Goal: Task Accomplishment & Management: Manage account settings

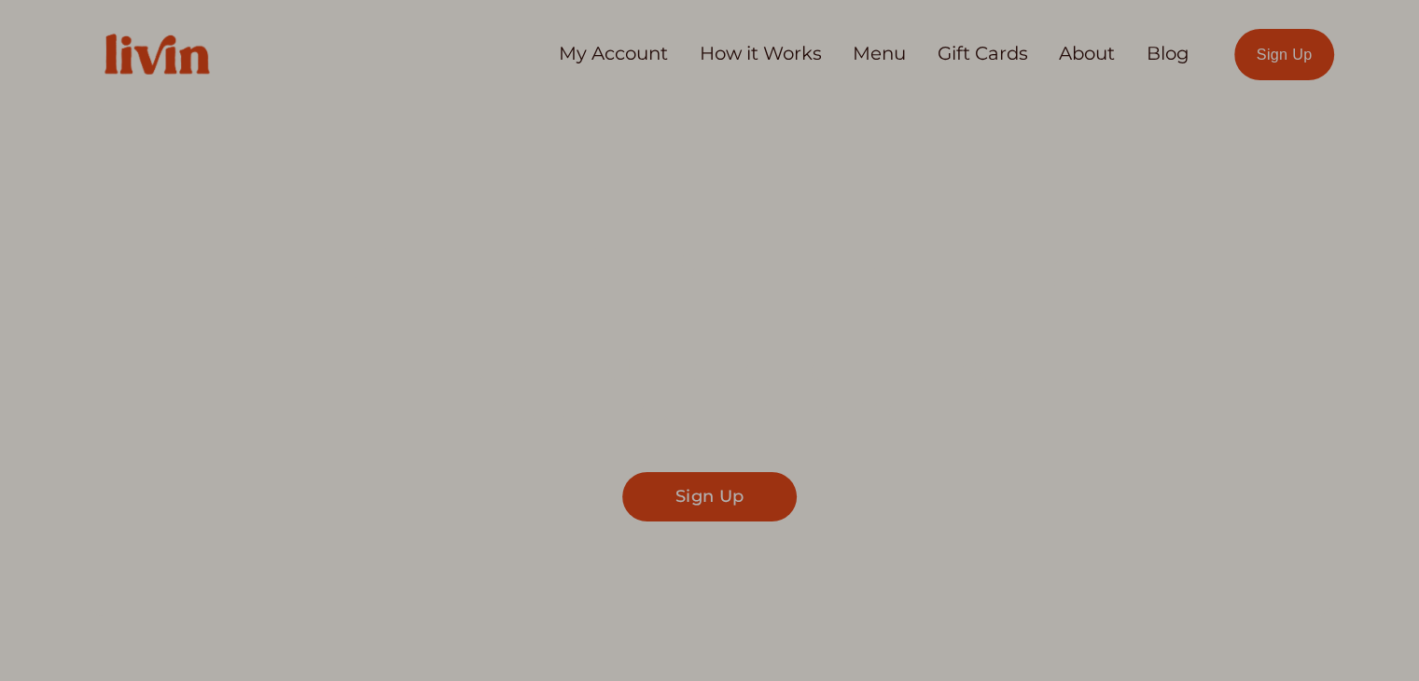
click at [619, 53] on div at bounding box center [709, 340] width 1419 height 681
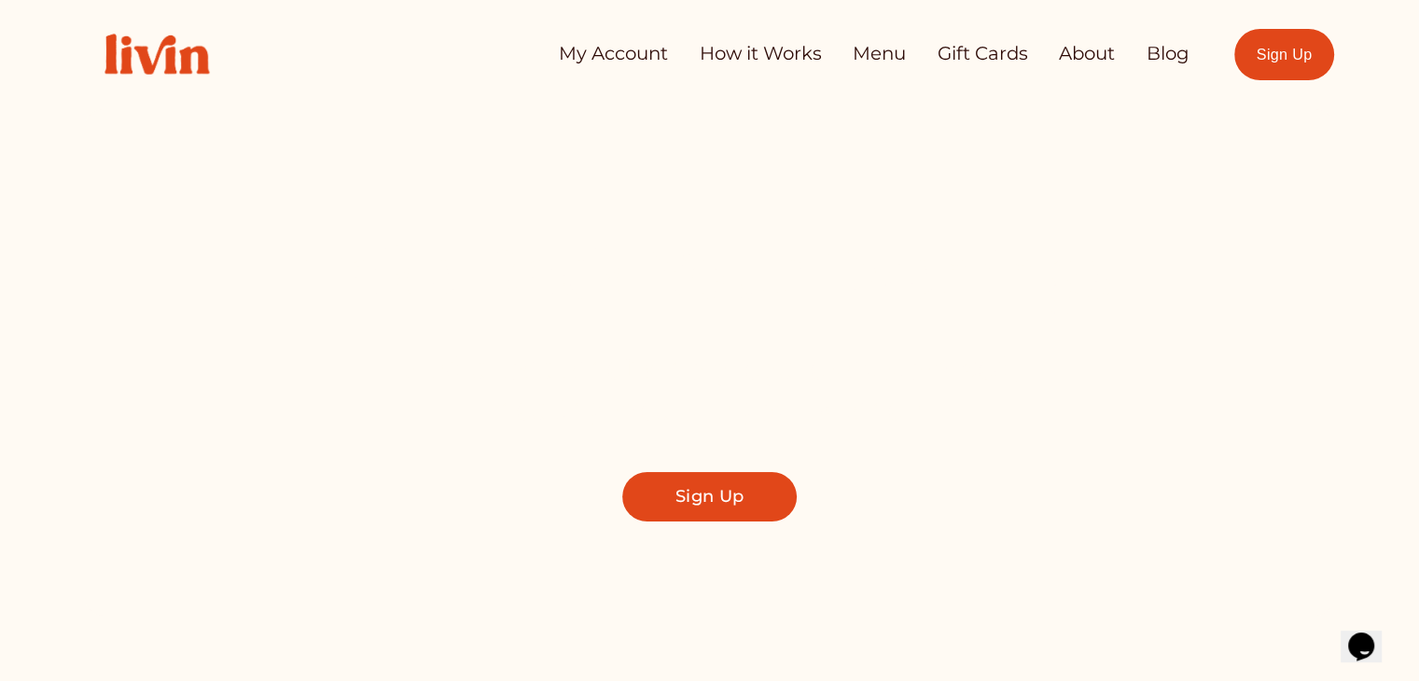
click at [619, 53] on link "My Account" at bounding box center [613, 53] width 109 height 37
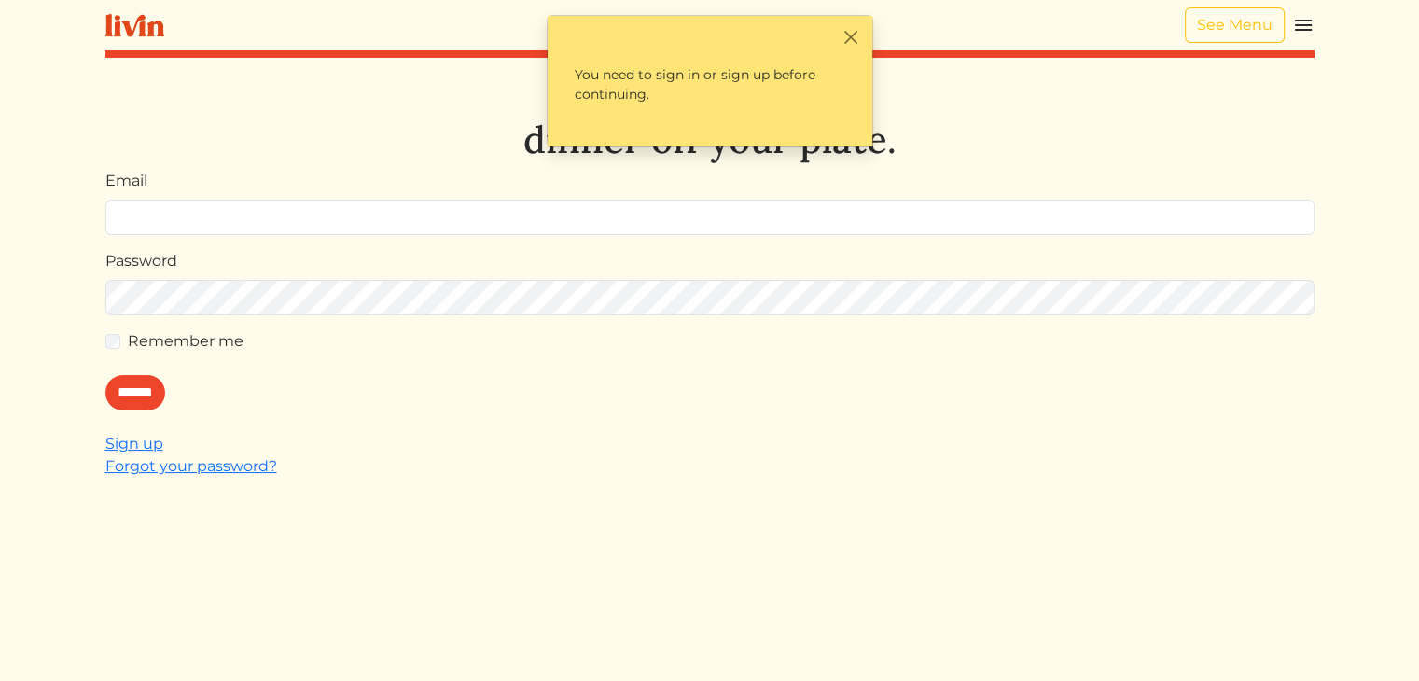
click at [215, 208] on input "Email" at bounding box center [709, 217] width 1209 height 35
click at [214, 207] on input "Email" at bounding box center [709, 217] width 1209 height 35
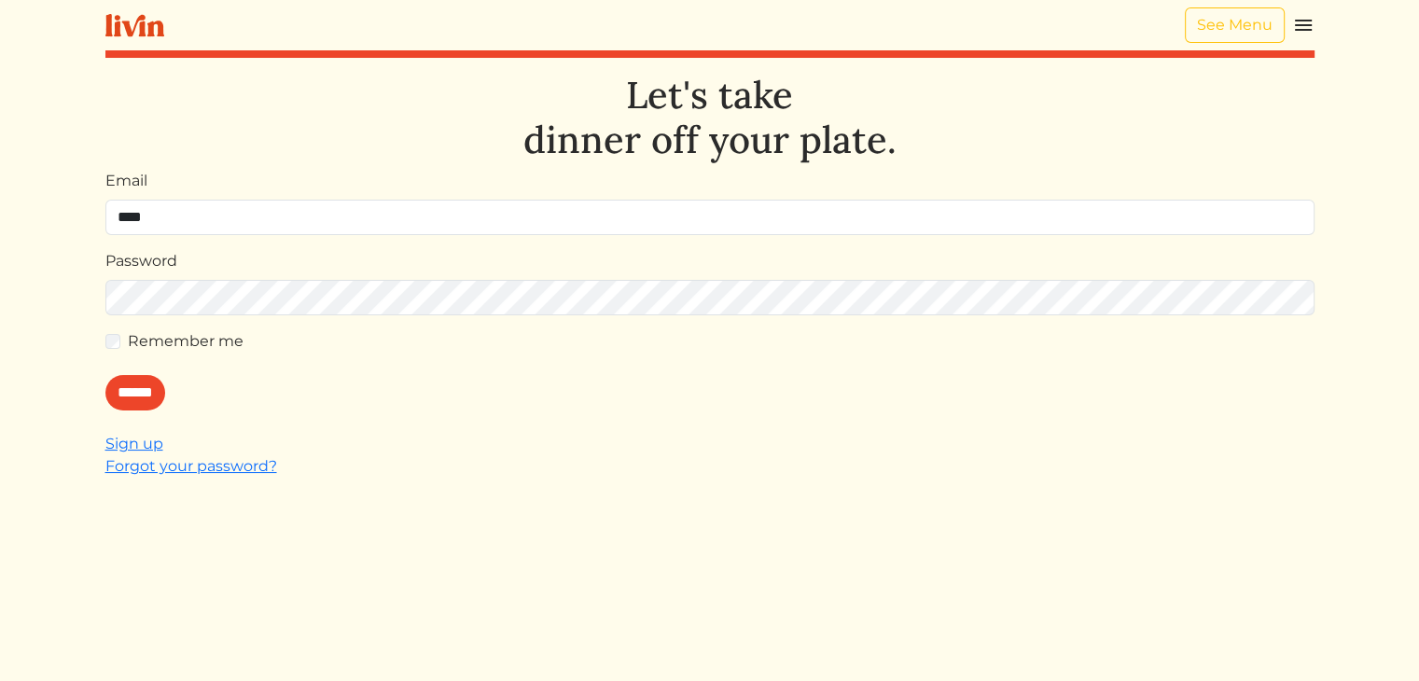
type input "**********"
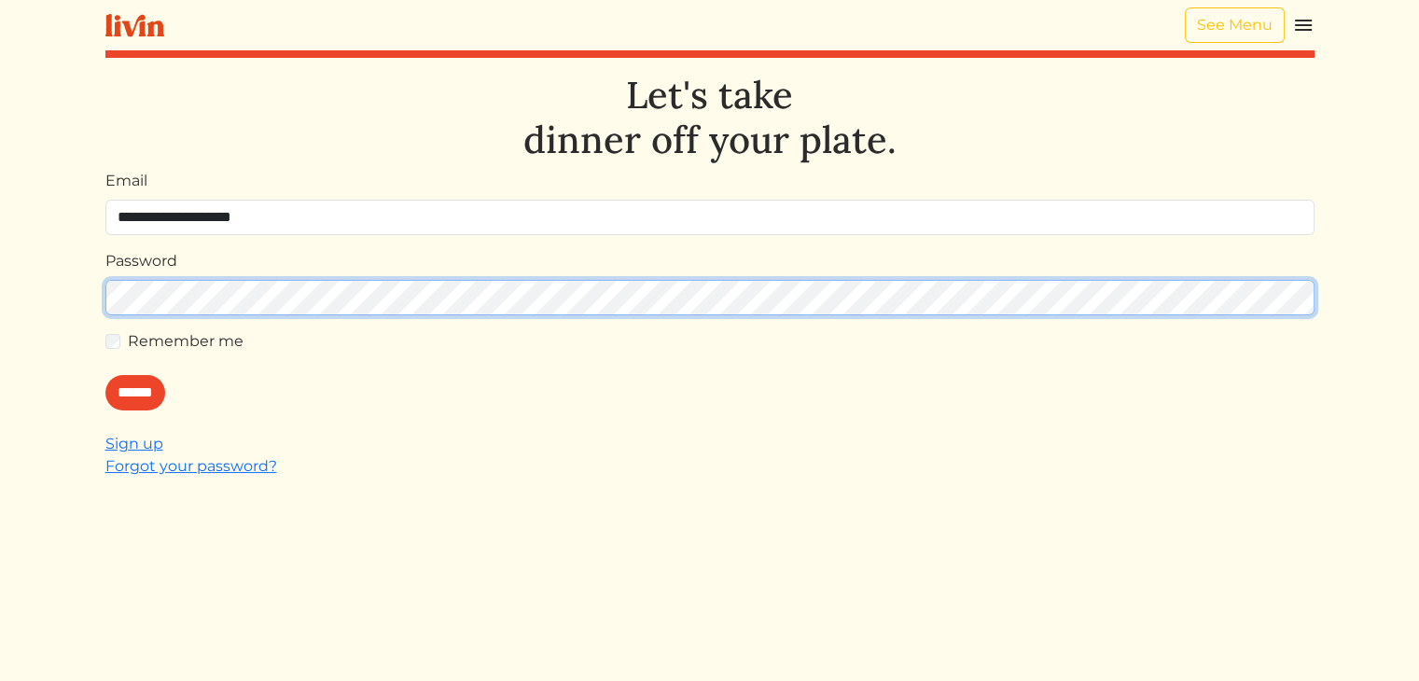
click at [105, 375] on input "******" at bounding box center [135, 392] width 60 height 35
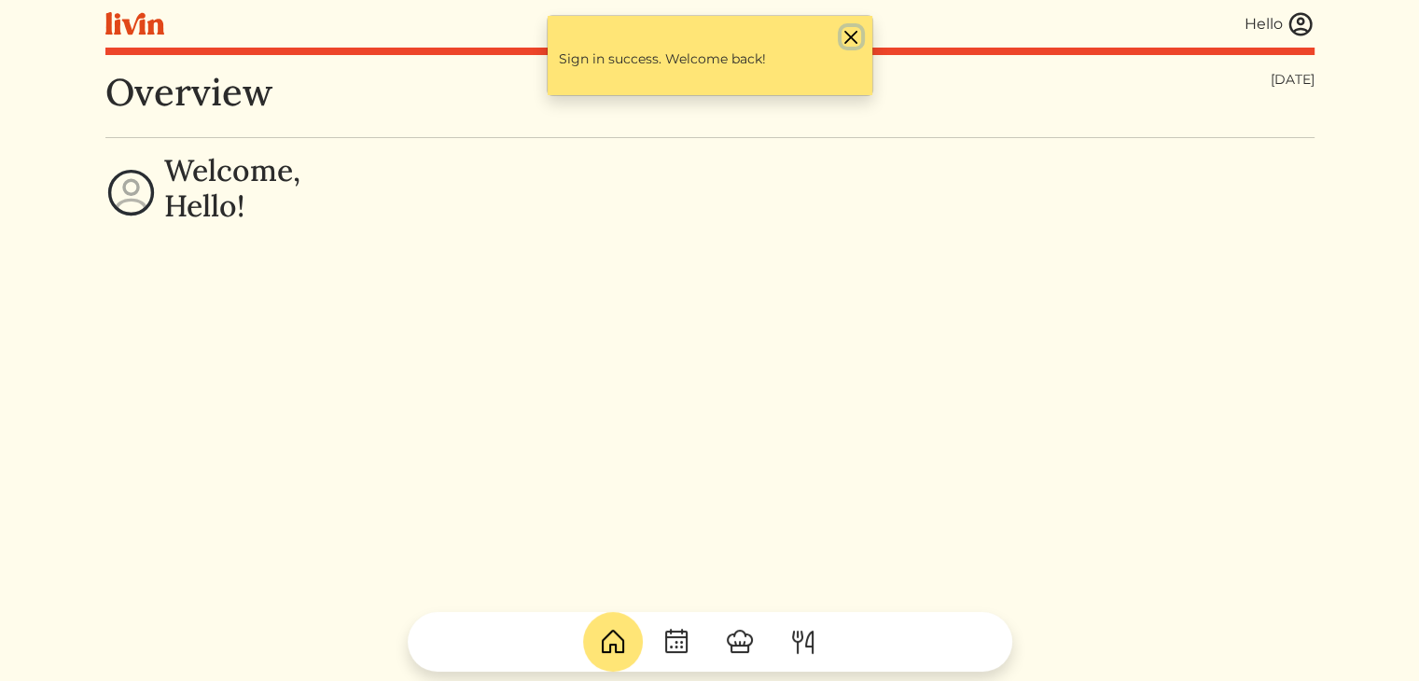
drag, startPoint x: 843, startPoint y: 31, endPoint x: 1318, endPoint y: 35, distance: 475.0
click at [1318, 35] on div "Hello Hello Log out Dashboard Services Upcoming Completed Requested Cancelled C…" at bounding box center [710, 340] width 1232 height 681
click at [1305, 30] on img at bounding box center [1301, 24] width 28 height 28
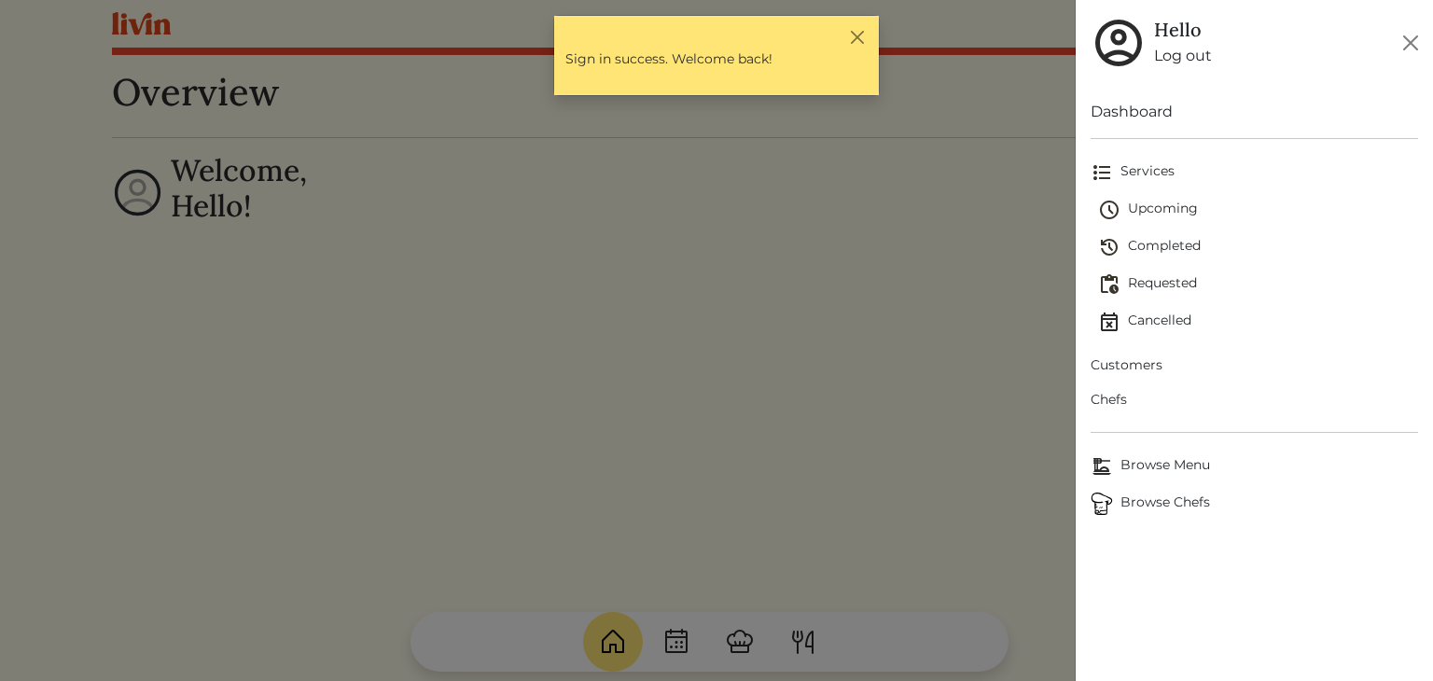
click at [1137, 199] on span "Upcoming" at bounding box center [1258, 210] width 320 height 22
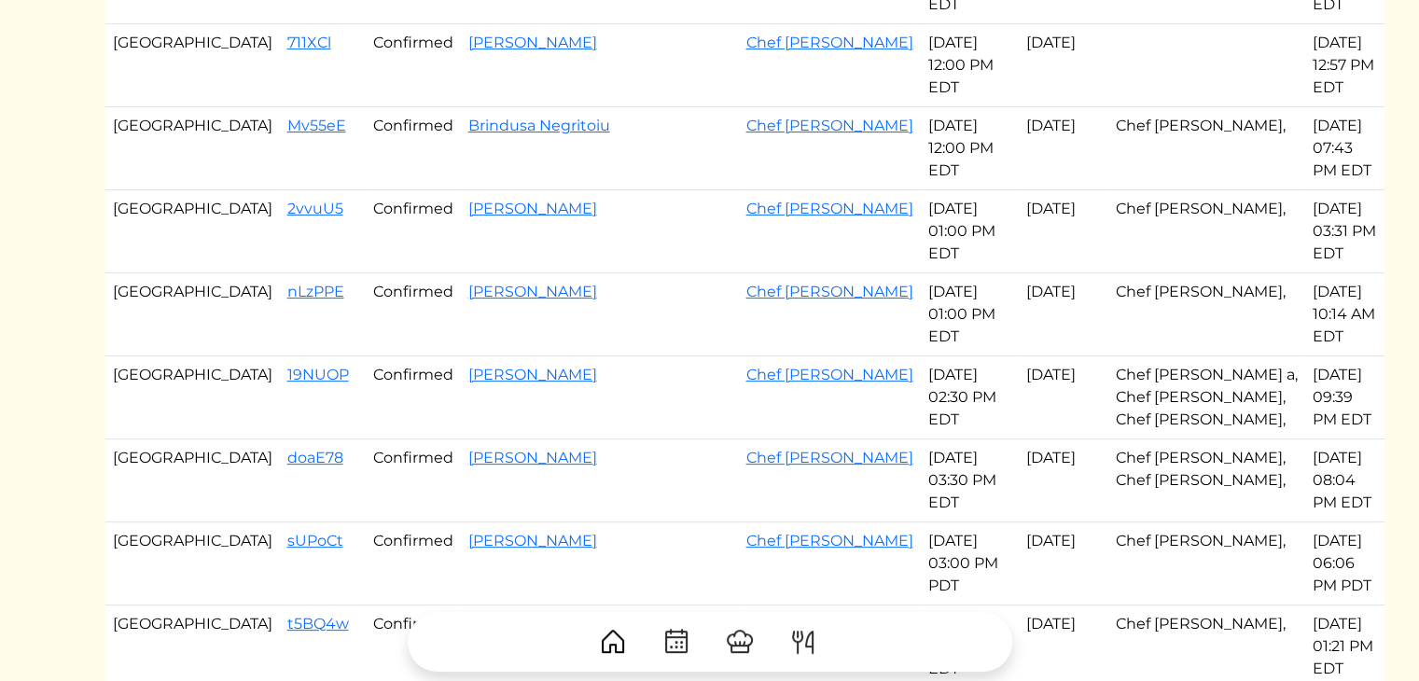
scroll to position [411, 0]
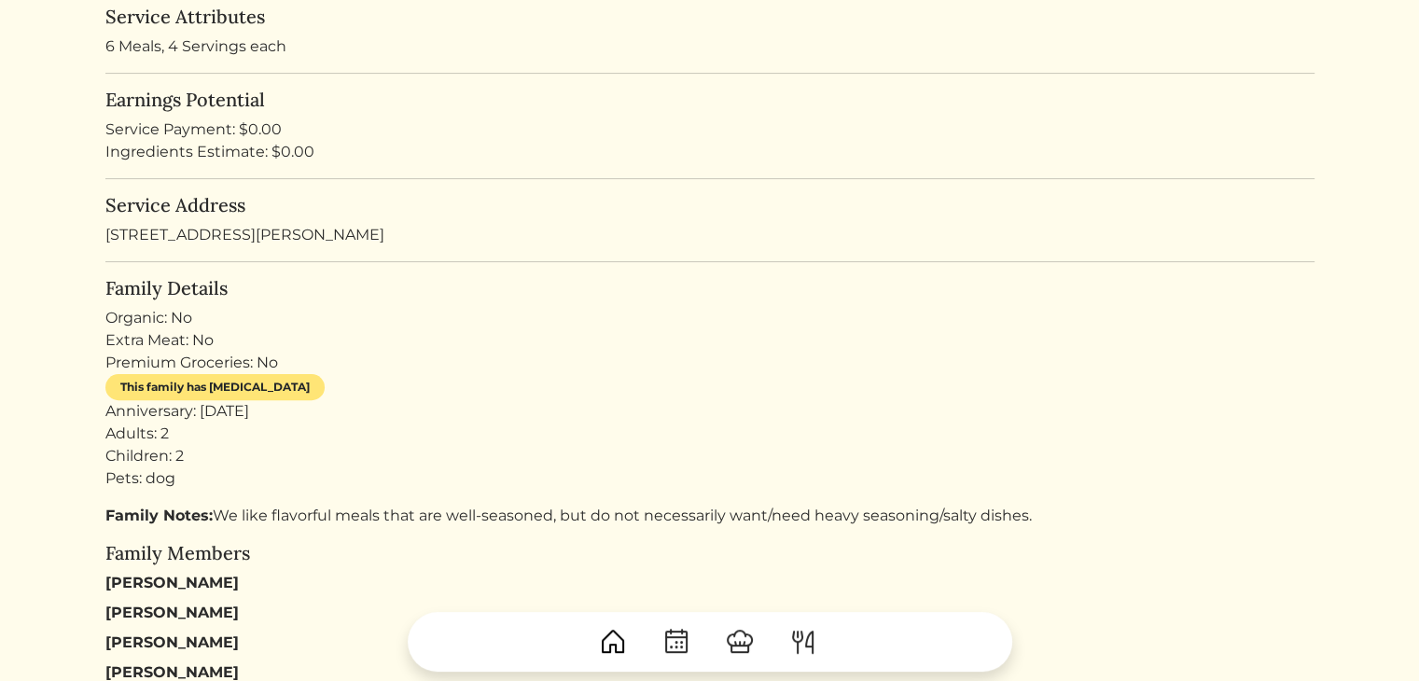
scroll to position [448, 0]
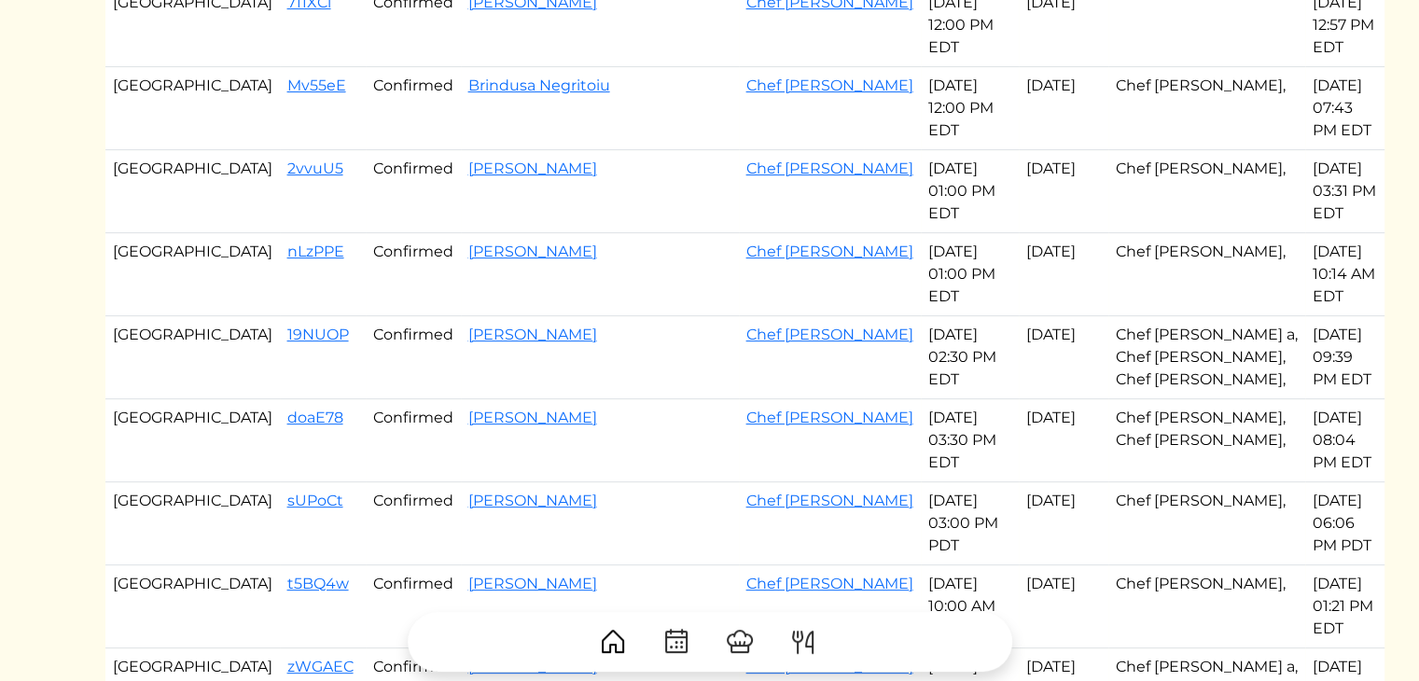
scroll to position [411, 0]
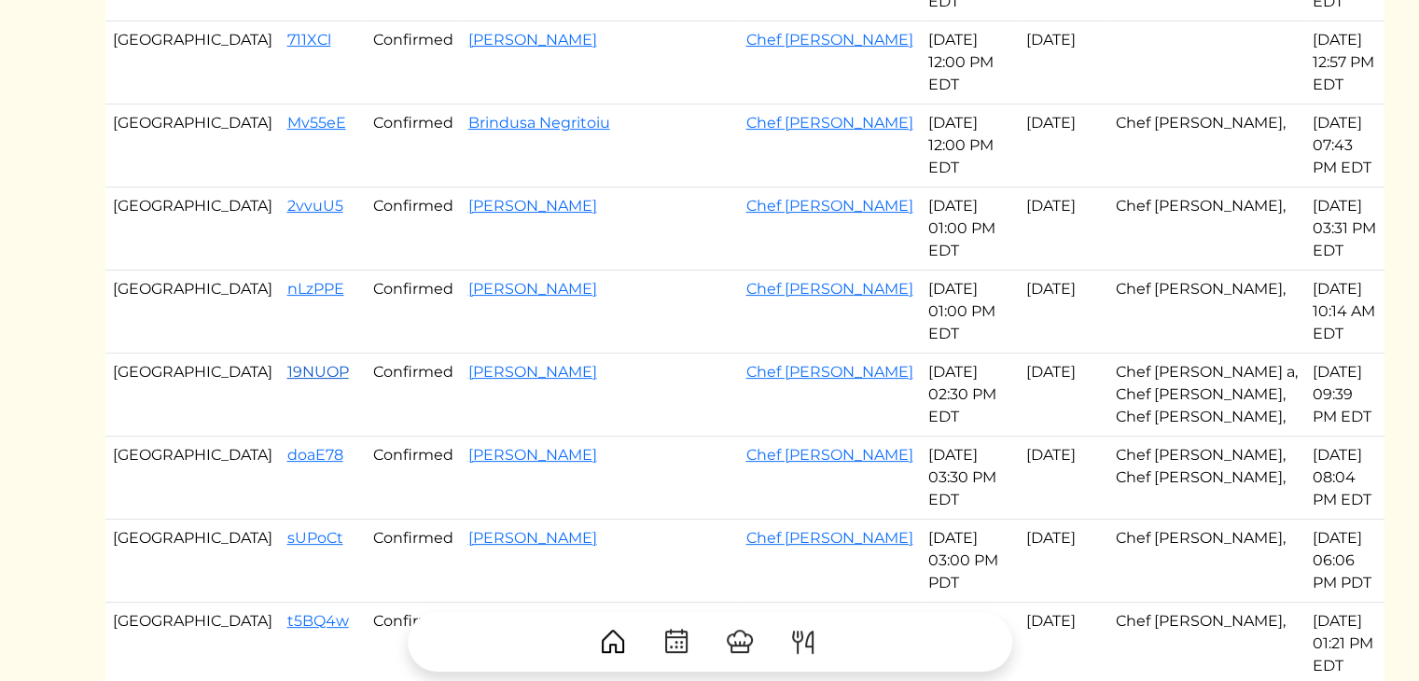
click at [287, 363] on link "19NUOP" at bounding box center [318, 372] width 62 height 18
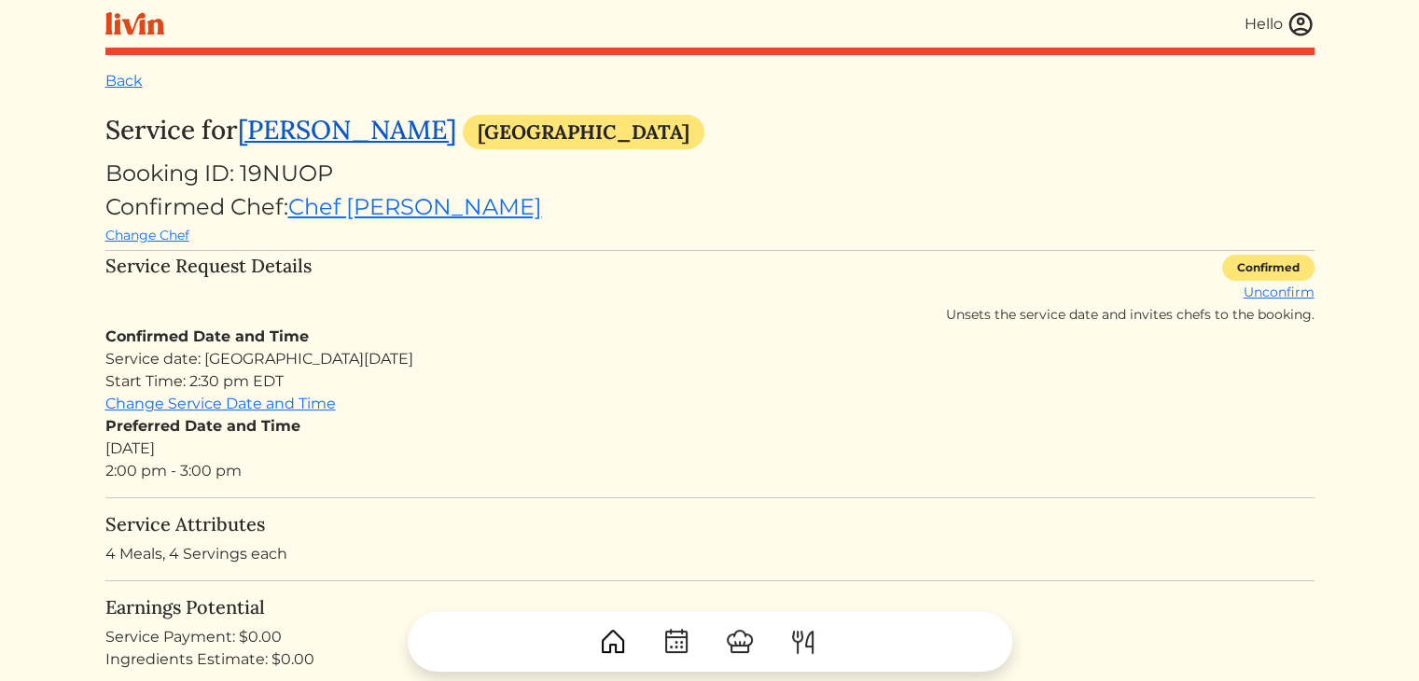
click at [325, 127] on link "[PERSON_NAME]" at bounding box center [347, 130] width 218 height 34
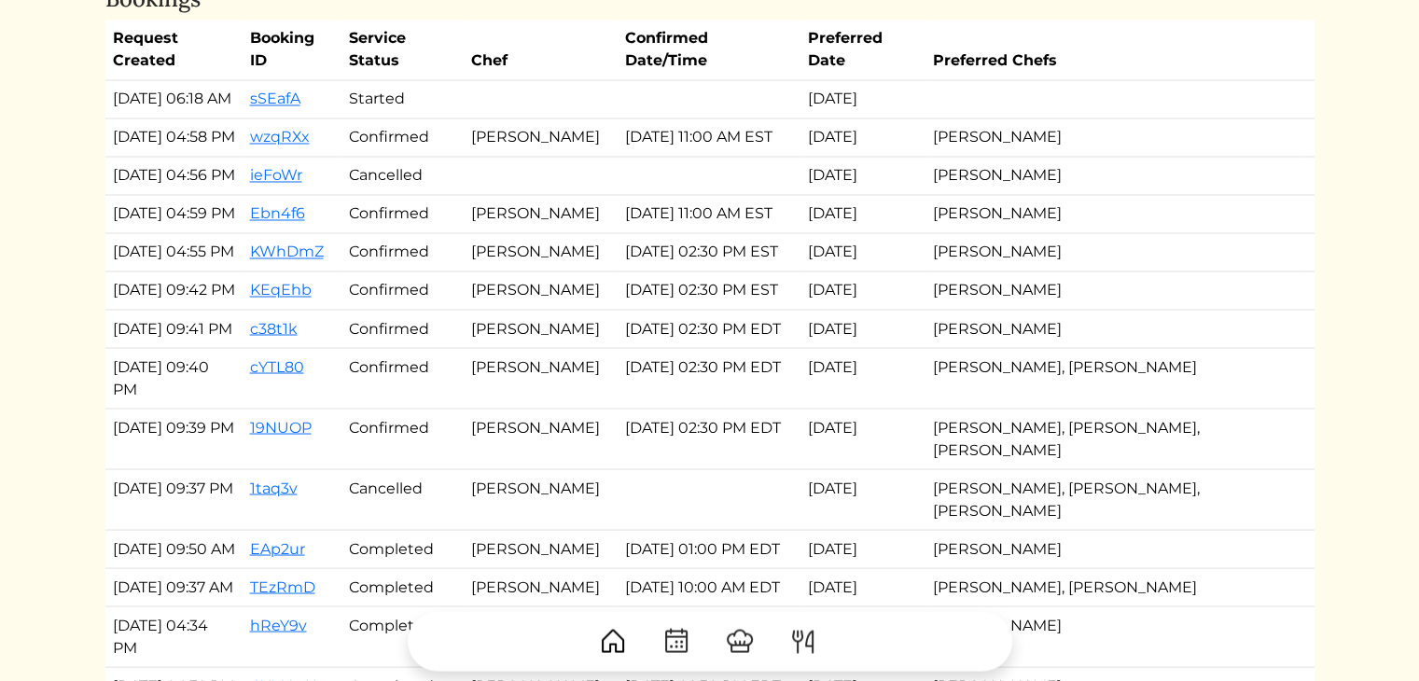
scroll to position [3247, 0]
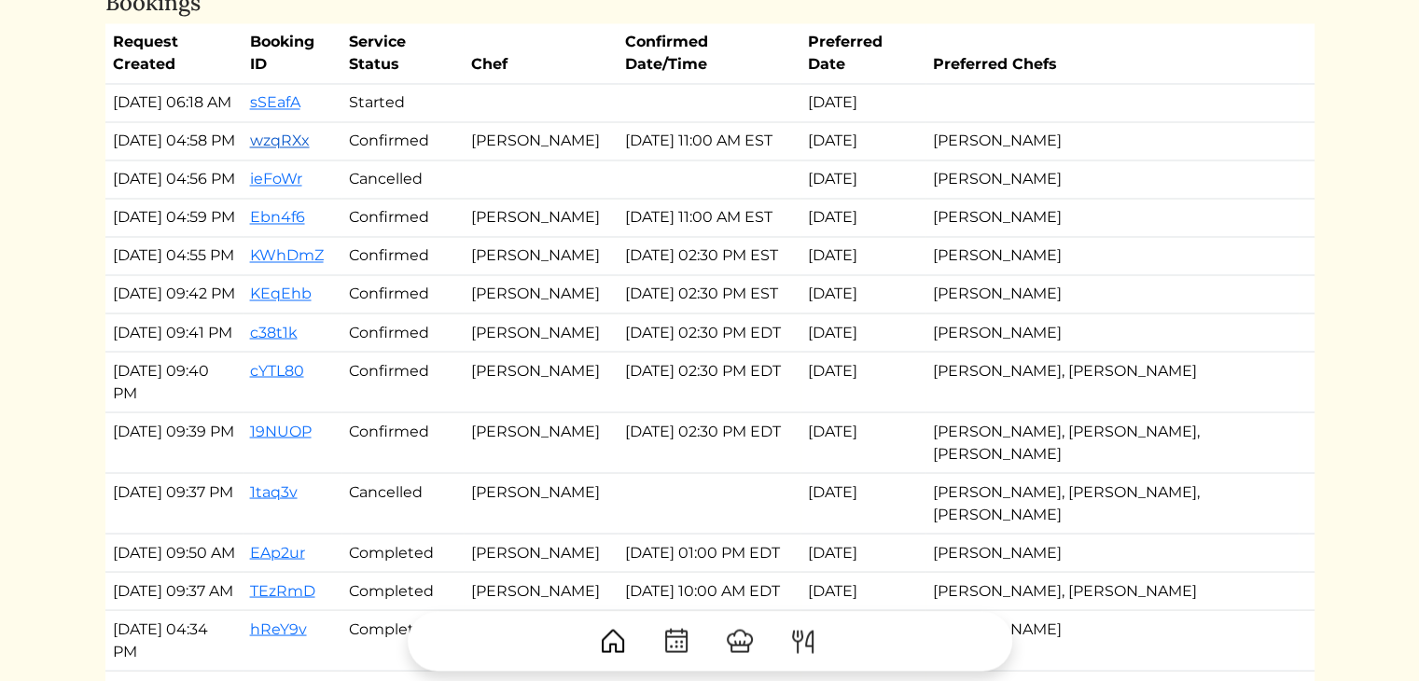
click at [310, 149] on link "wzqRXx" at bounding box center [280, 141] width 60 height 18
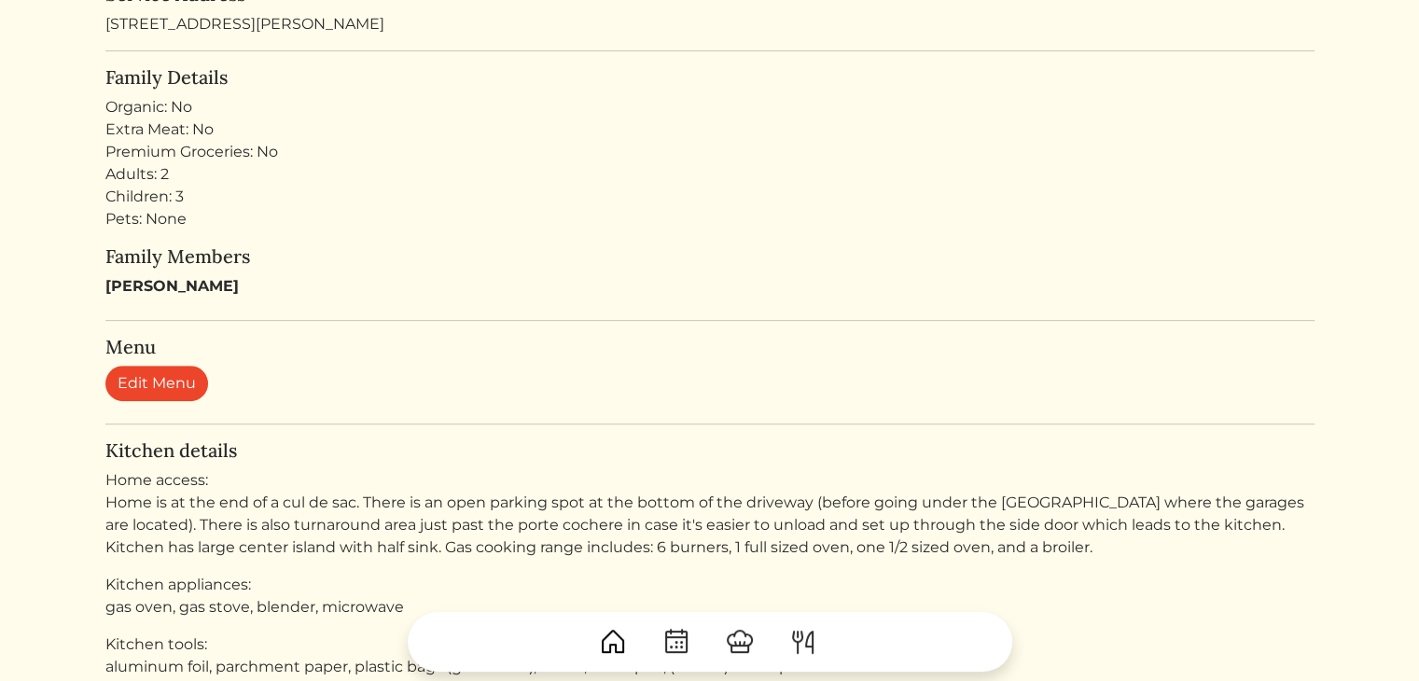
scroll to position [724, 0]
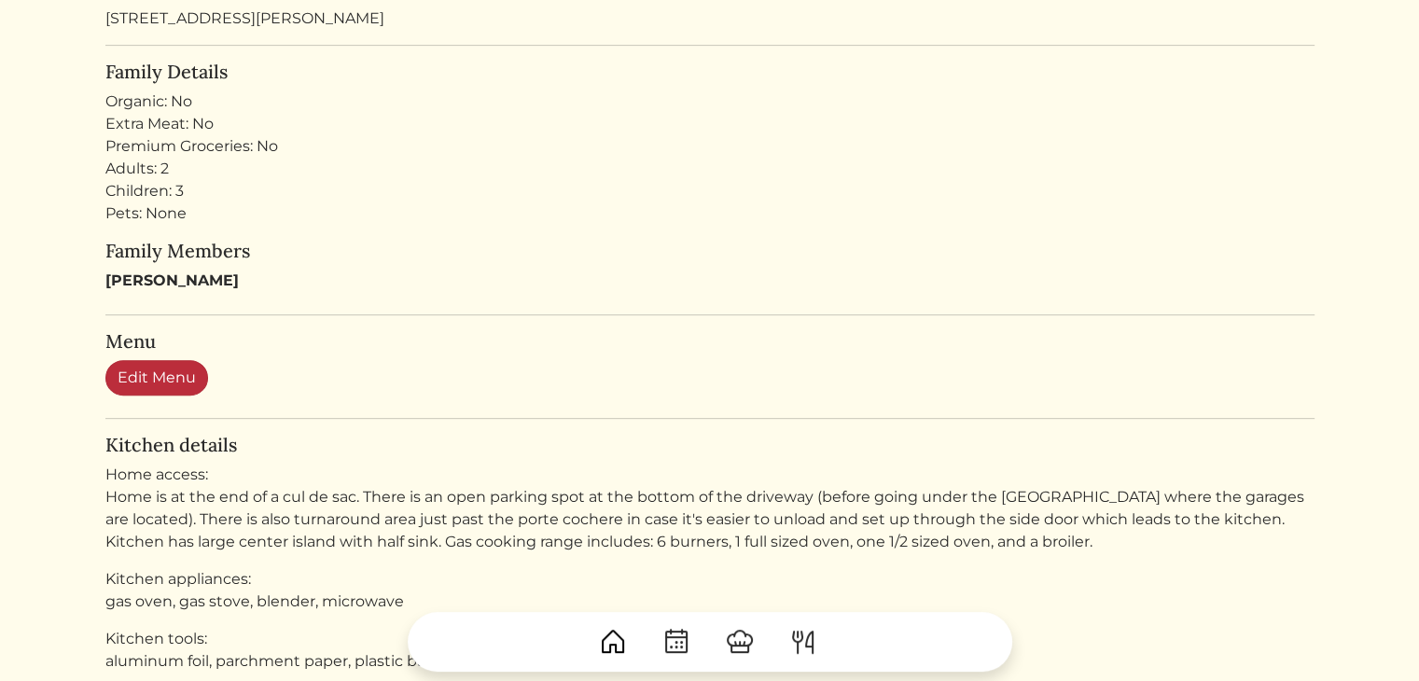
click at [155, 380] on link "Edit Menu" at bounding box center [156, 377] width 103 height 35
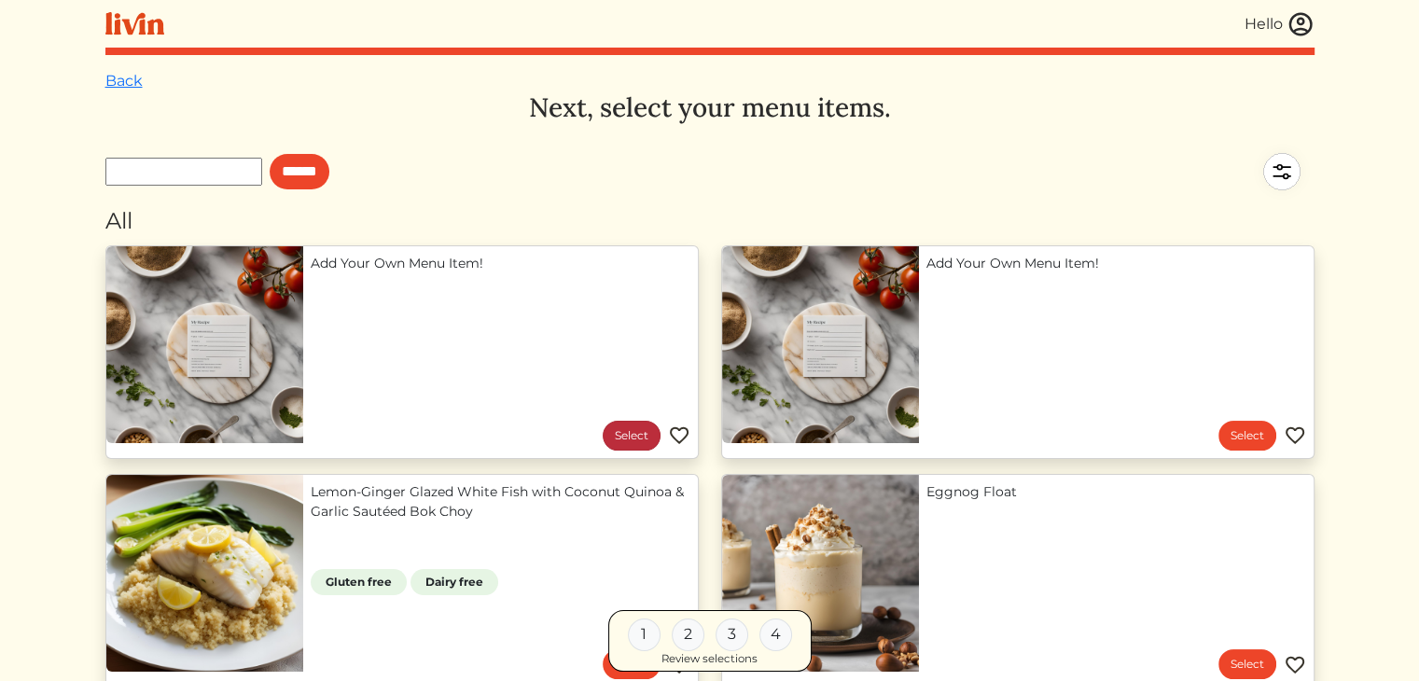
click at [633, 430] on link "Select" at bounding box center [632, 436] width 58 height 30
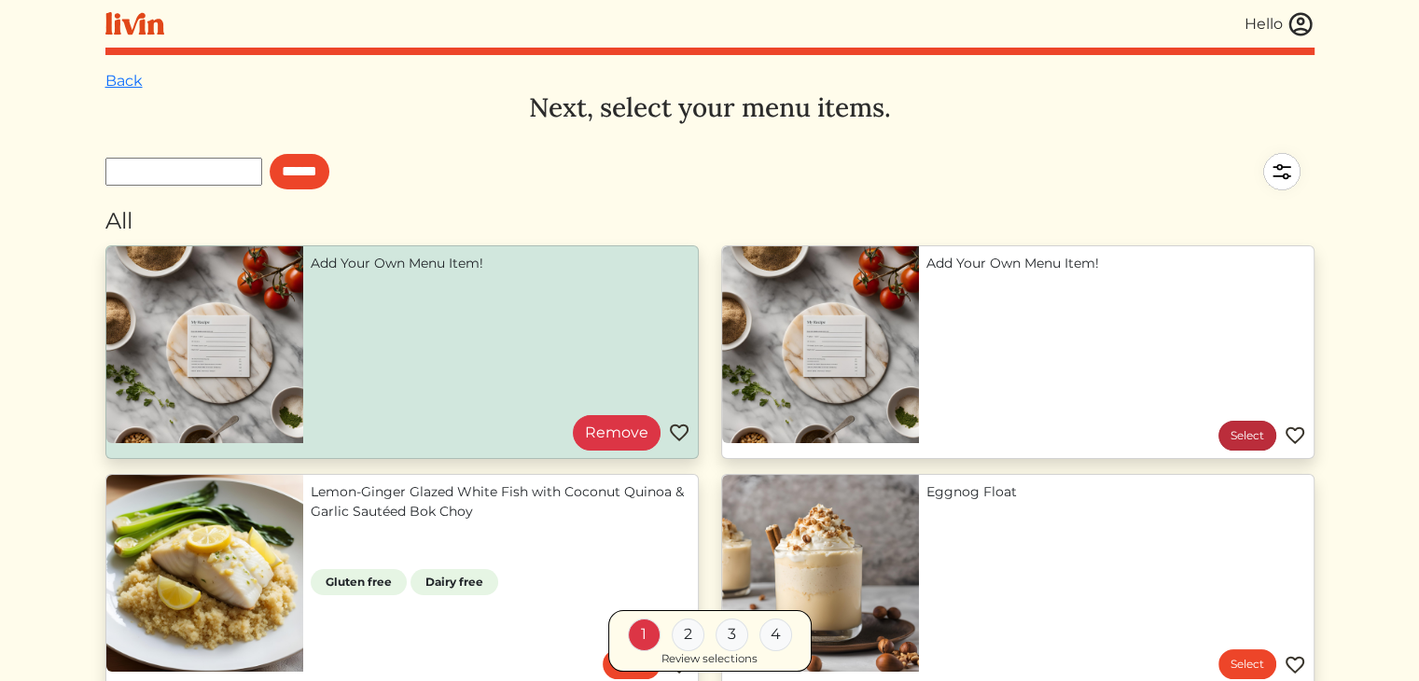
click at [1262, 428] on link "Select" at bounding box center [1248, 436] width 58 height 30
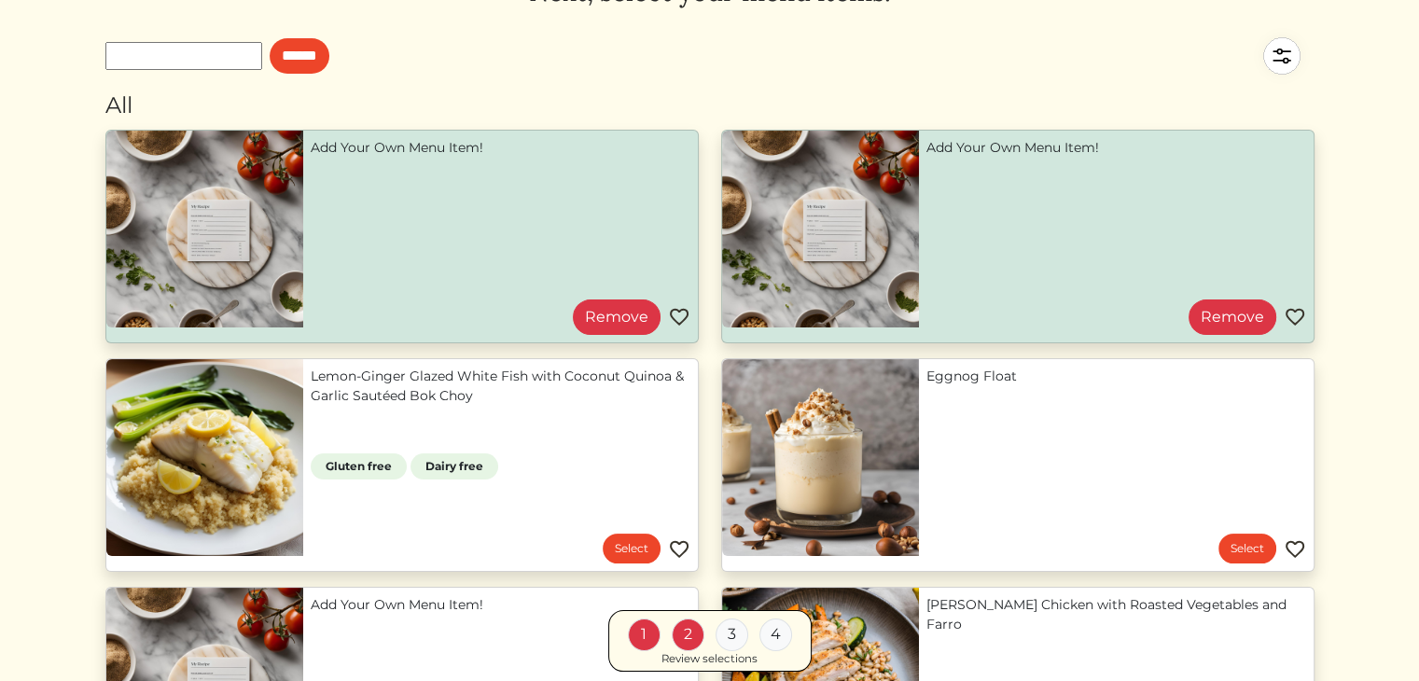
scroll to position [149, 0]
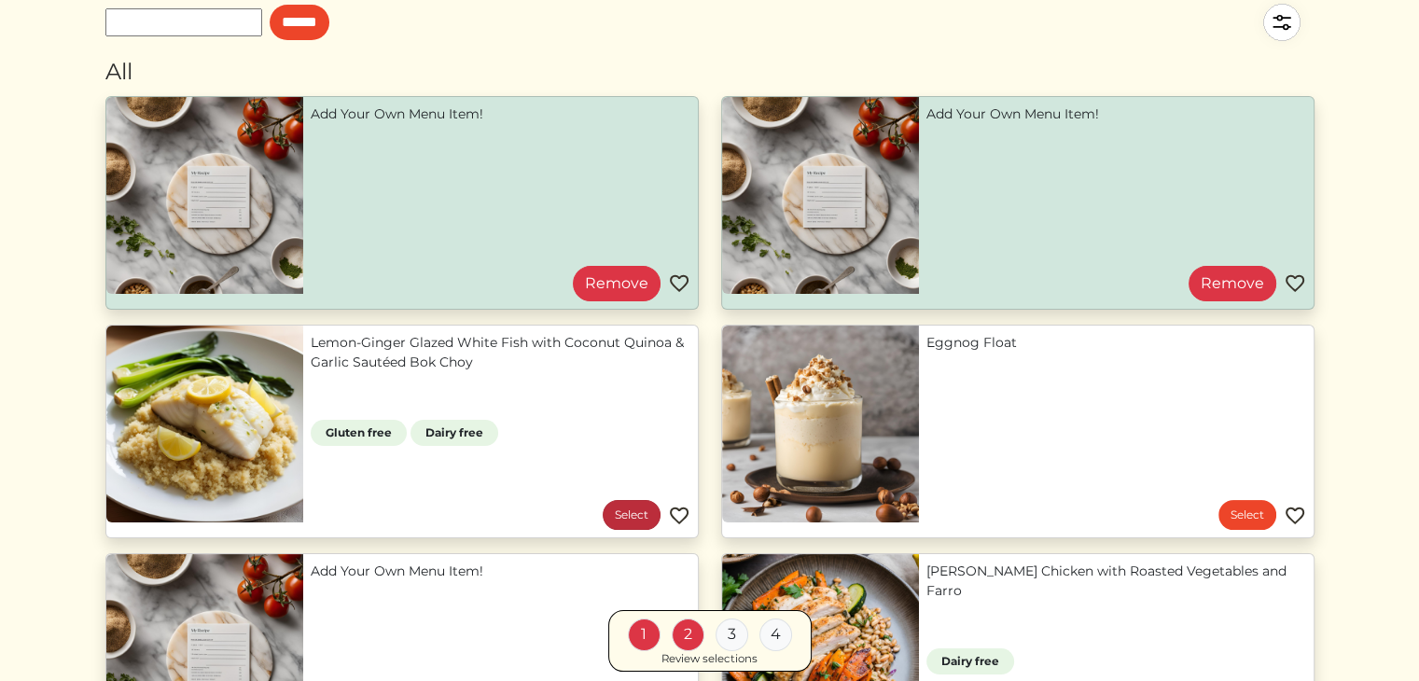
click at [627, 507] on link "Select" at bounding box center [632, 515] width 58 height 30
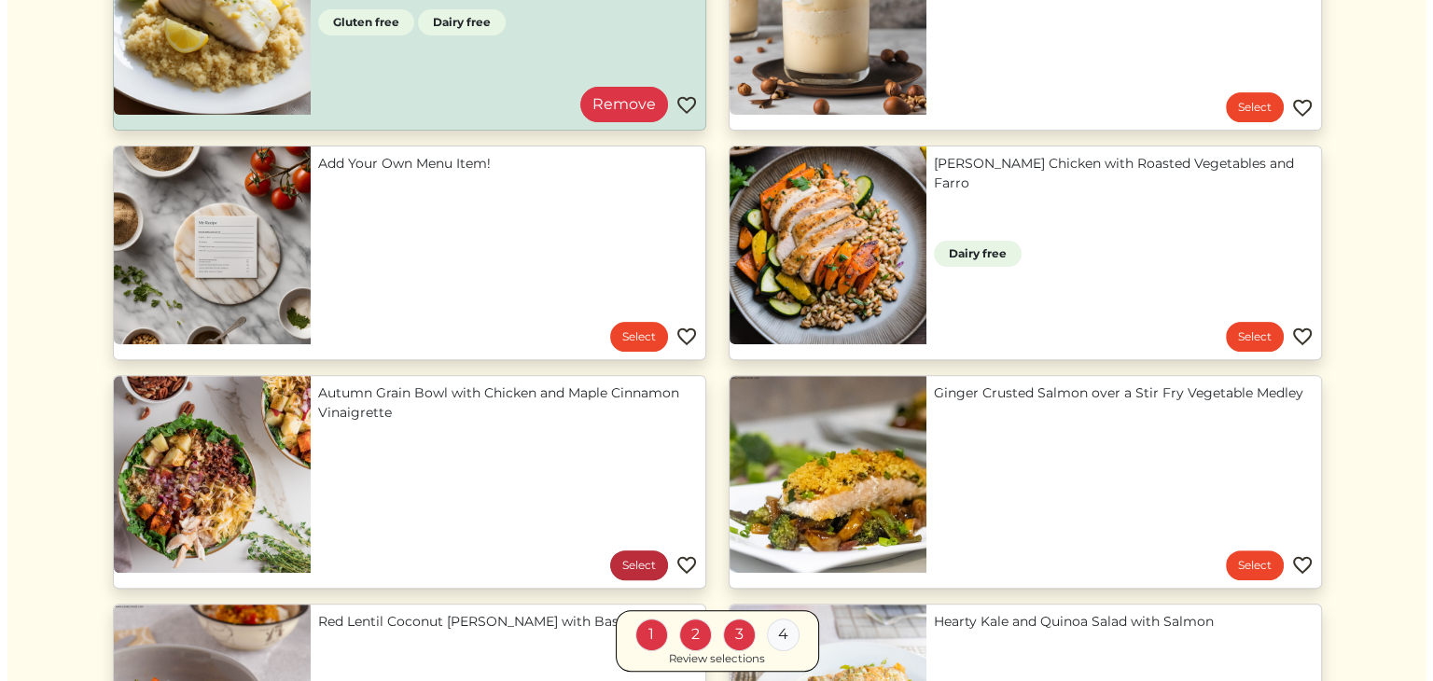
scroll to position [560, 0]
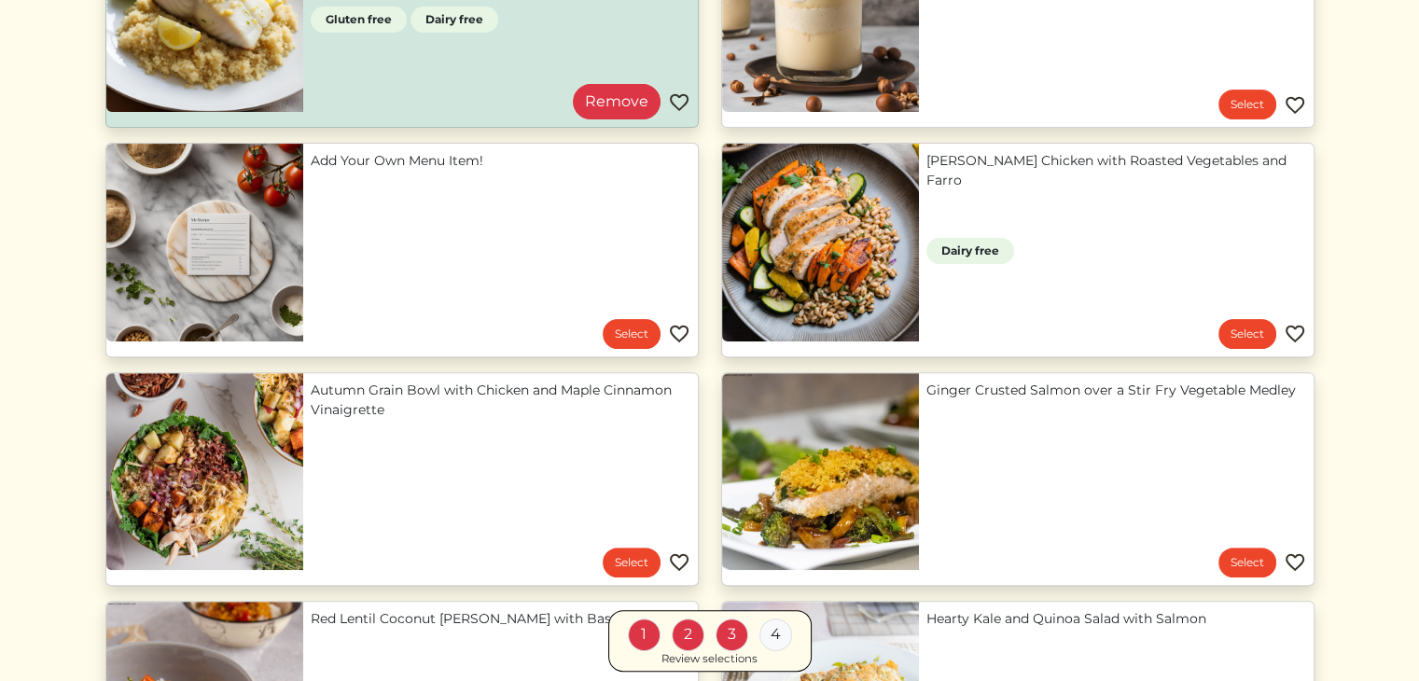
click at [615, 420] on link "Autumn Grain Bowl with Chicken and Maple Cinnamon Vinaigrette" at bounding box center [501, 400] width 380 height 39
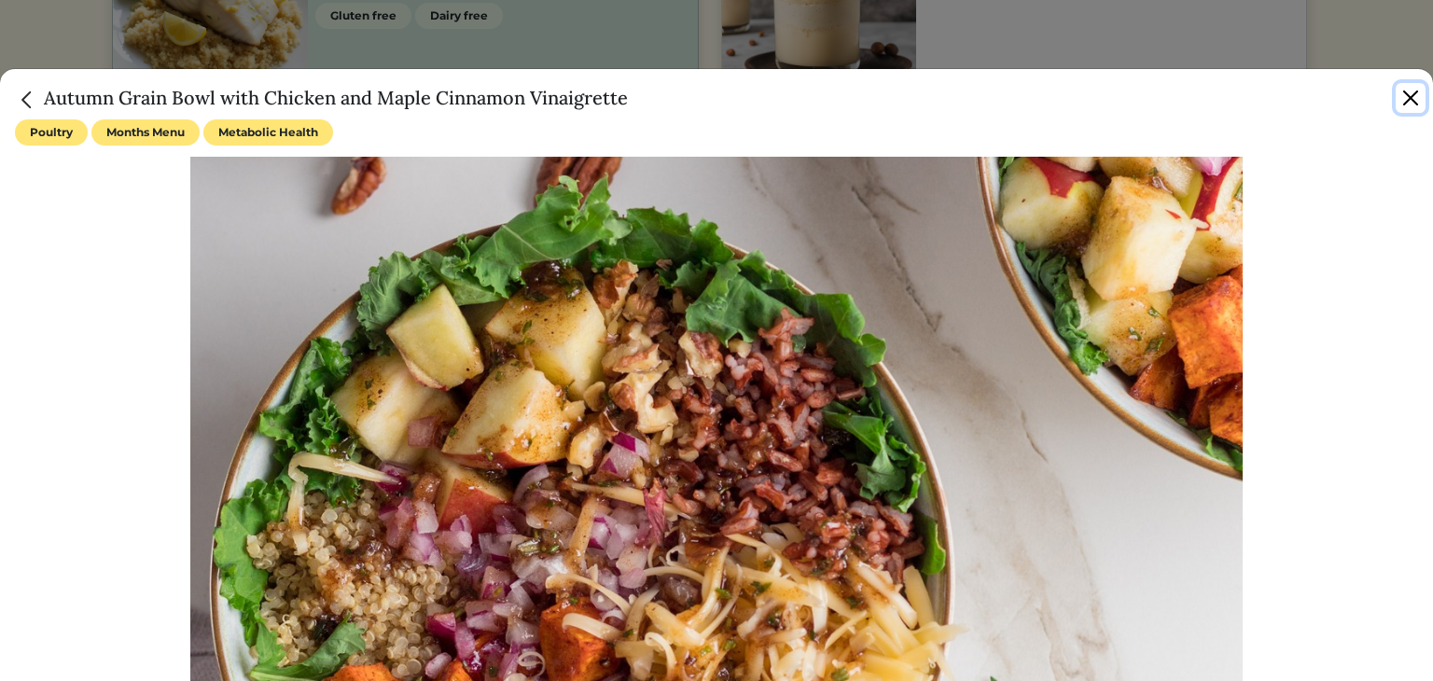
click at [1417, 100] on button "Close" at bounding box center [1411, 98] width 30 height 30
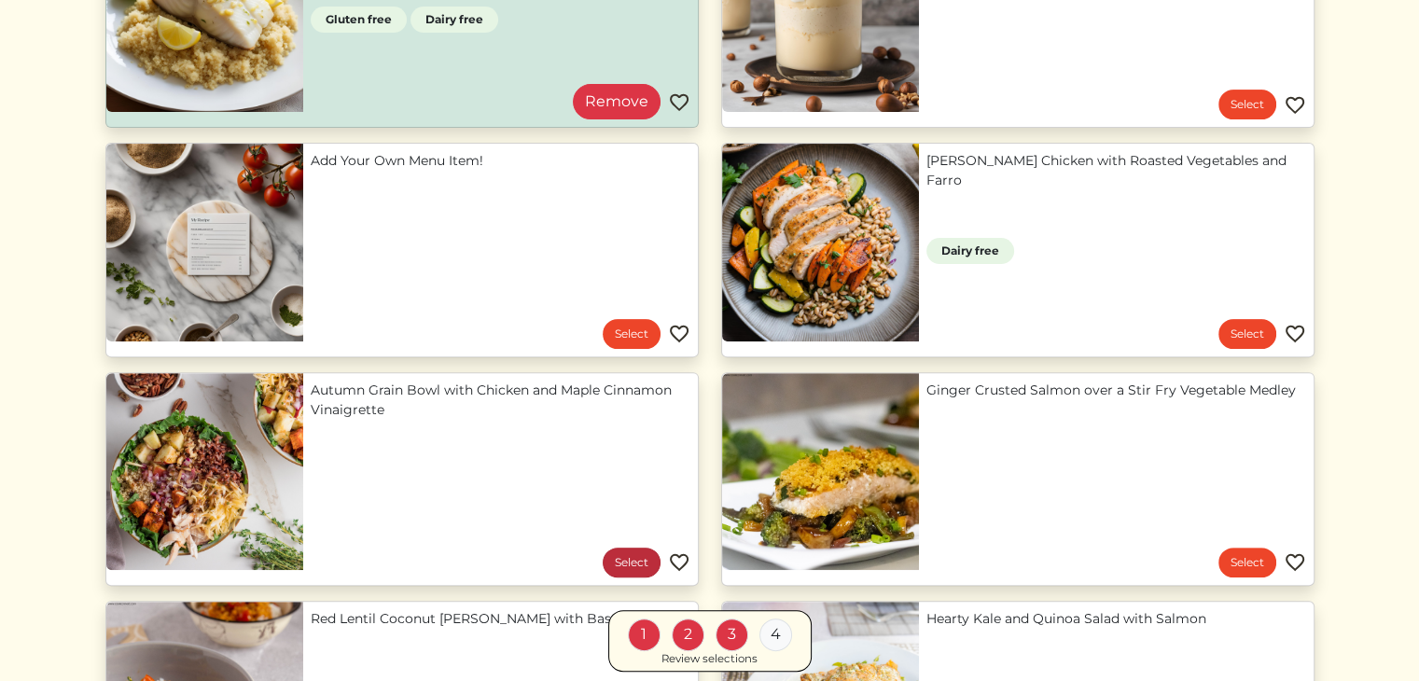
click at [629, 565] on link "Select" at bounding box center [632, 563] width 58 height 30
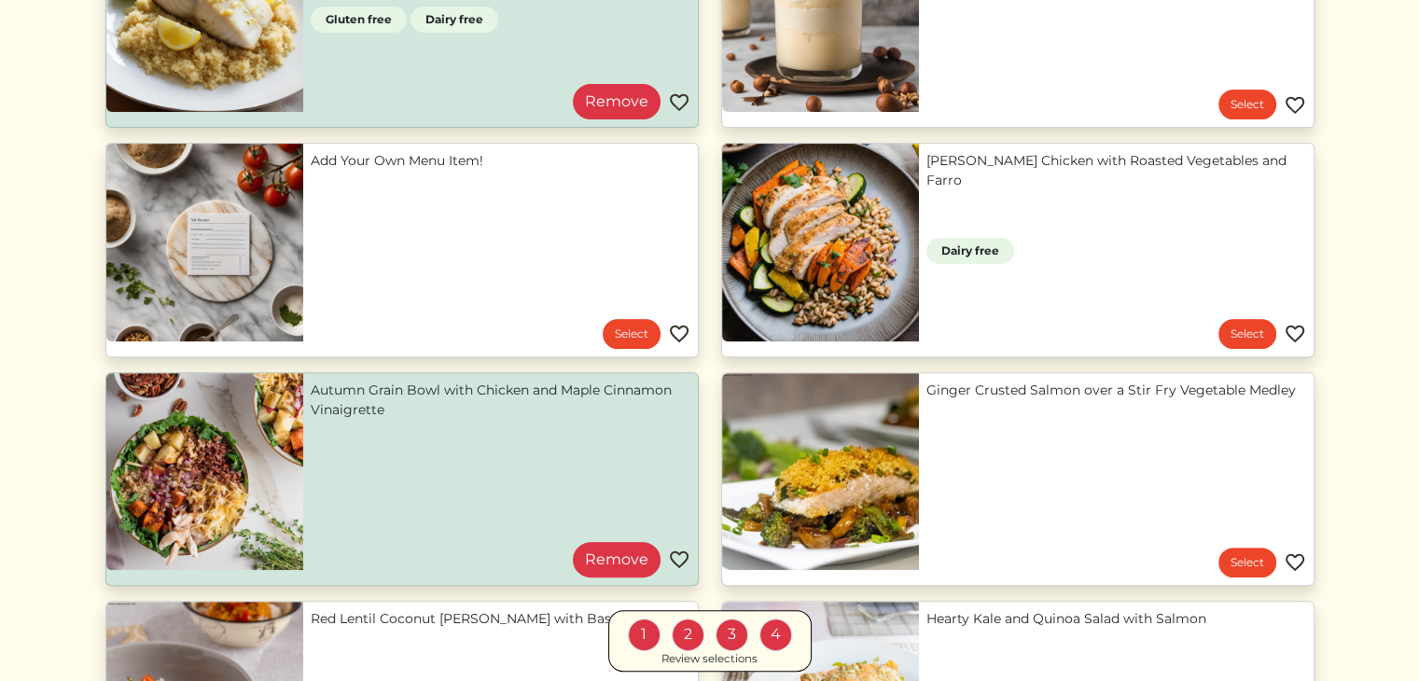
click at [687, 661] on div "Review selections" at bounding box center [710, 658] width 96 height 17
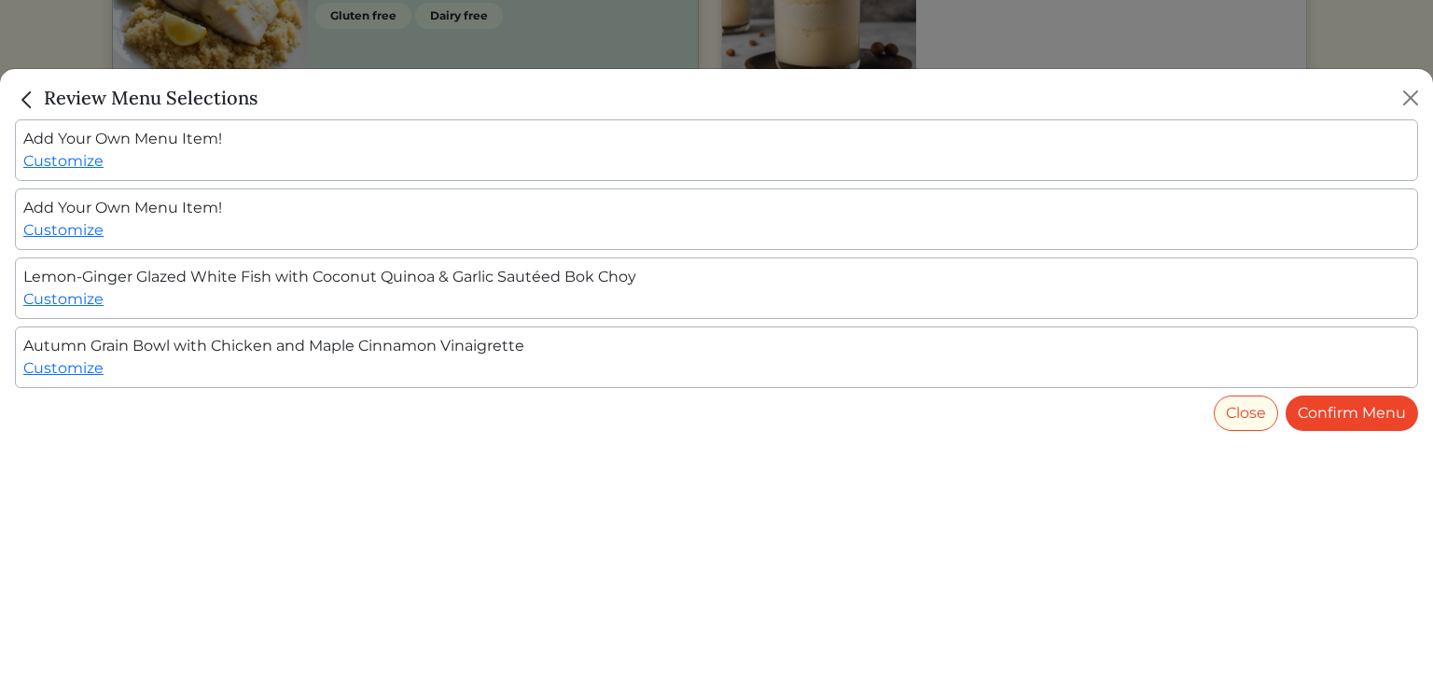
click at [71, 307] on div "Lemon‑Ginger Glazed White Fish with Coconut Quinoa & Garlic Sautéed Bok Choy Cu…" at bounding box center [717, 289] width 1404 height 62
click at [71, 292] on link "Customize" at bounding box center [63, 299] width 80 height 18
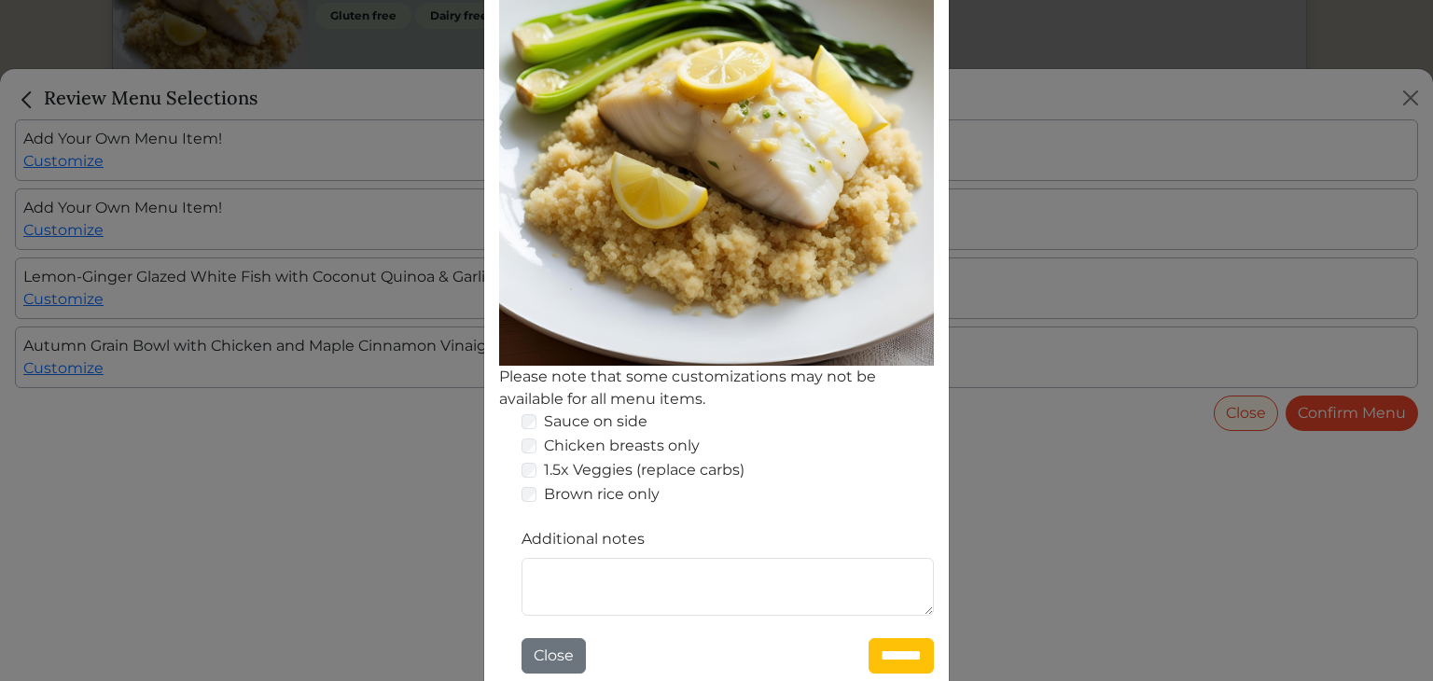
scroll to position [340, 0]
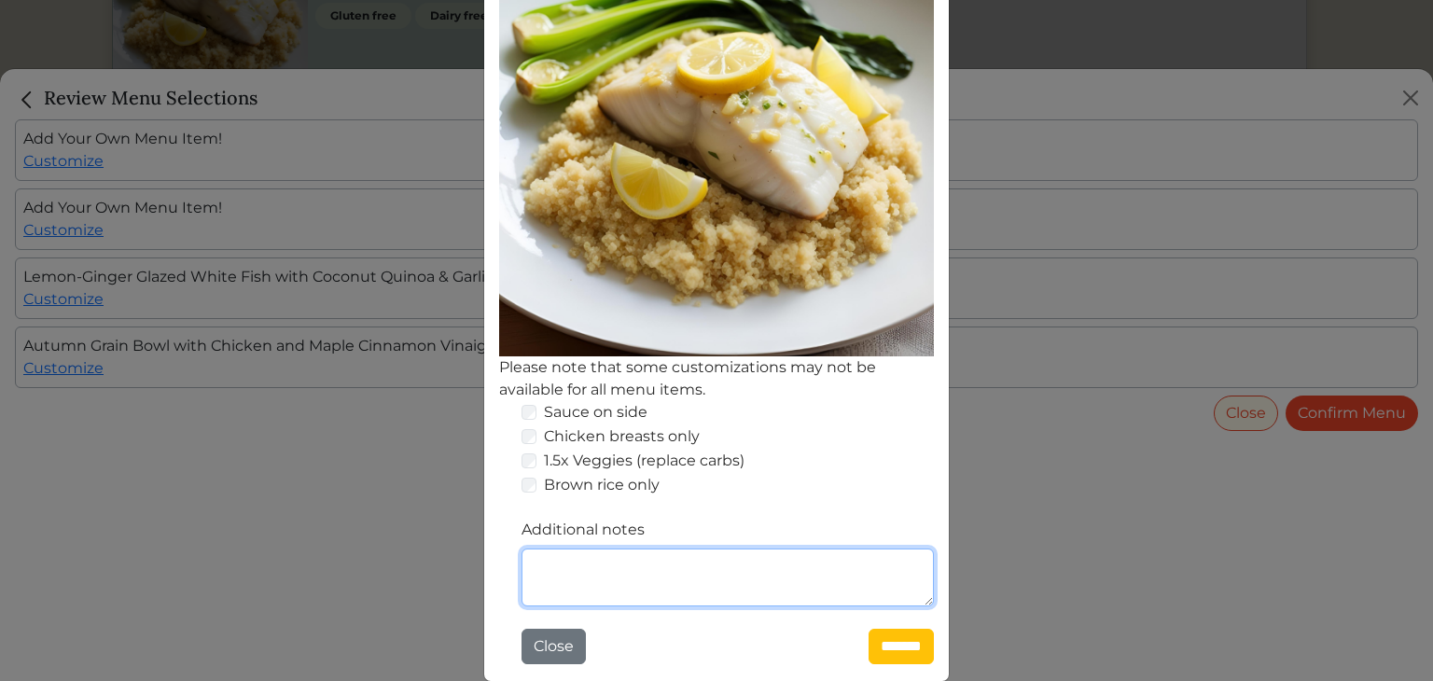
click at [544, 577] on textarea "Additional notes" at bounding box center [728, 578] width 412 height 58
type textarea "**********"
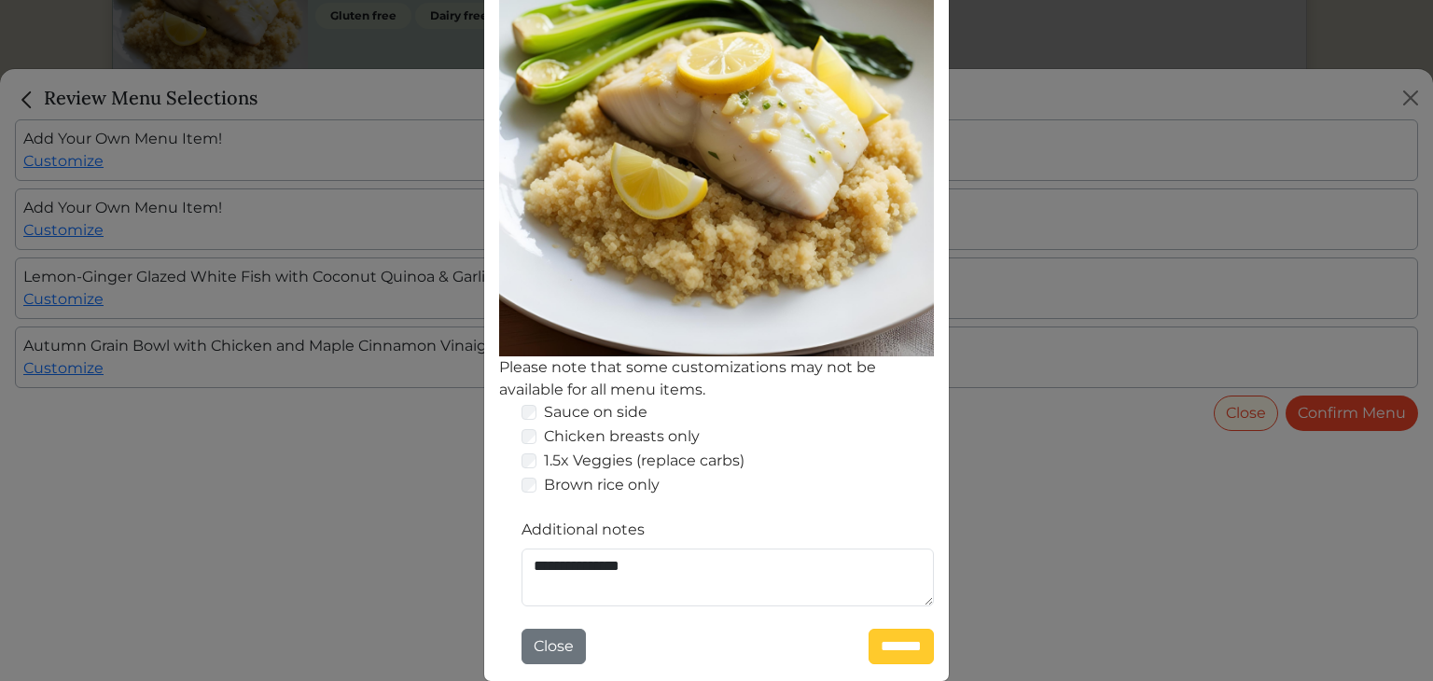
click at [898, 654] on input "*******" at bounding box center [901, 646] width 65 height 35
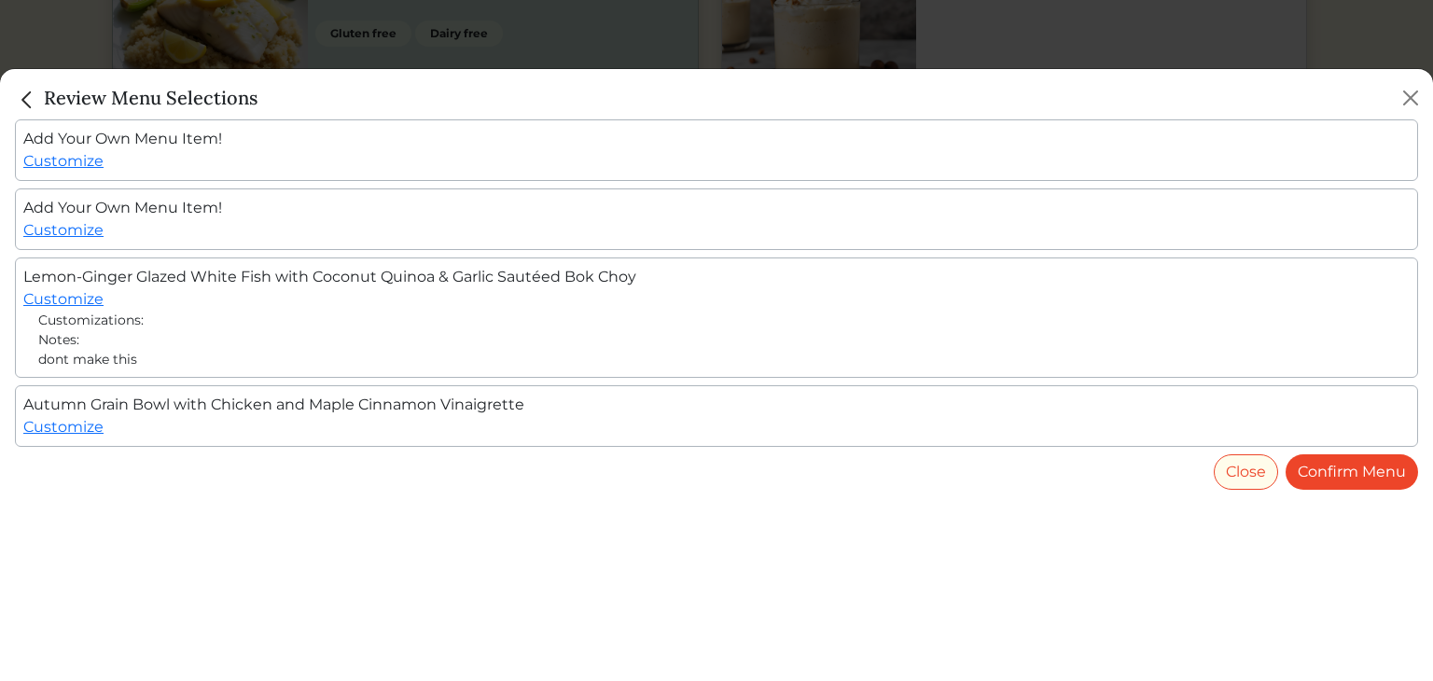
scroll to position [560, 0]
click at [62, 420] on link "Customize" at bounding box center [63, 427] width 80 height 18
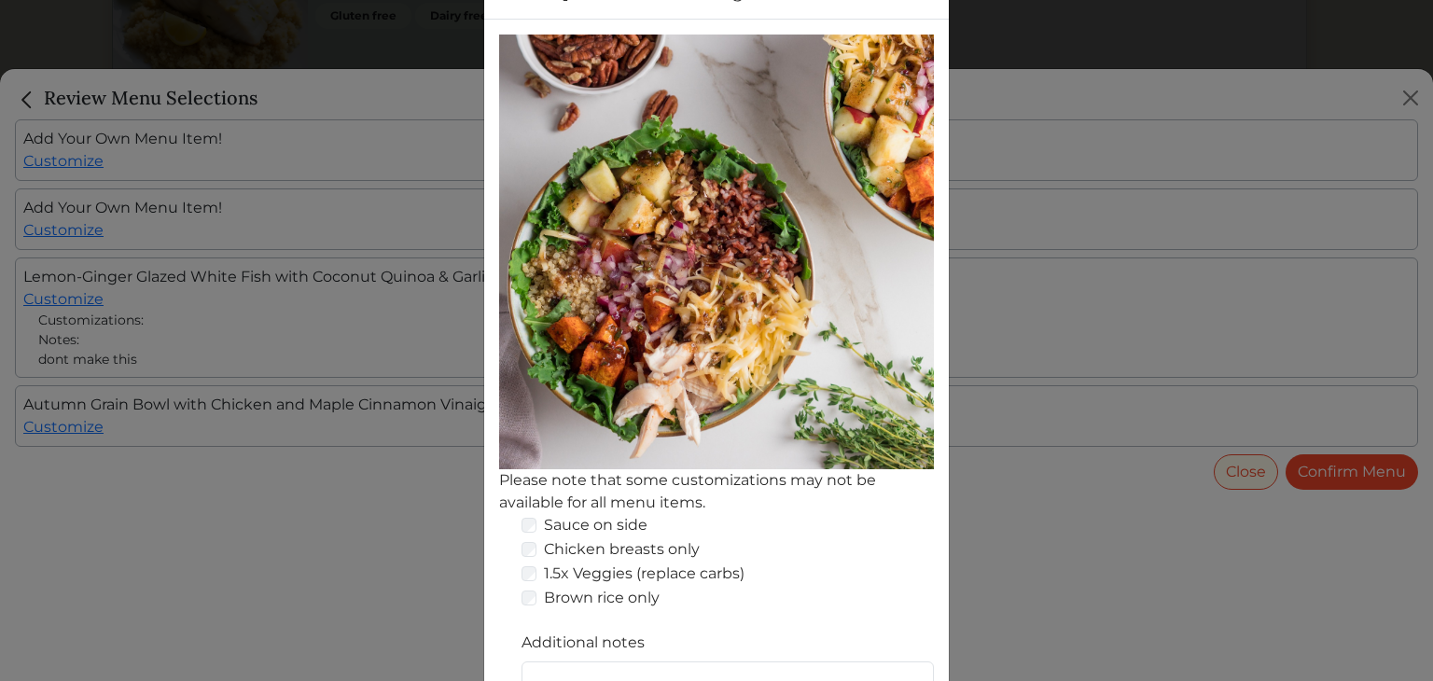
scroll to position [312, 0]
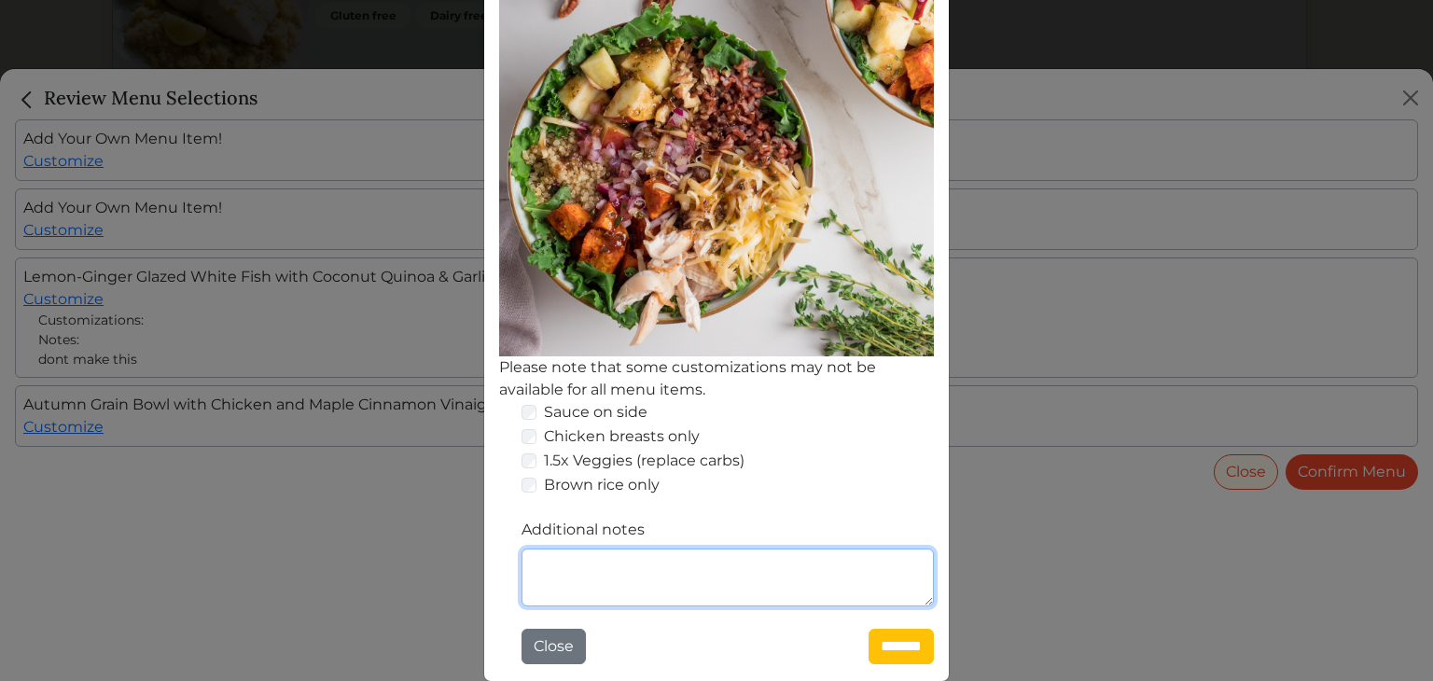
click at [582, 556] on textarea "Additional notes" at bounding box center [728, 578] width 412 height 58
type textarea "**********"
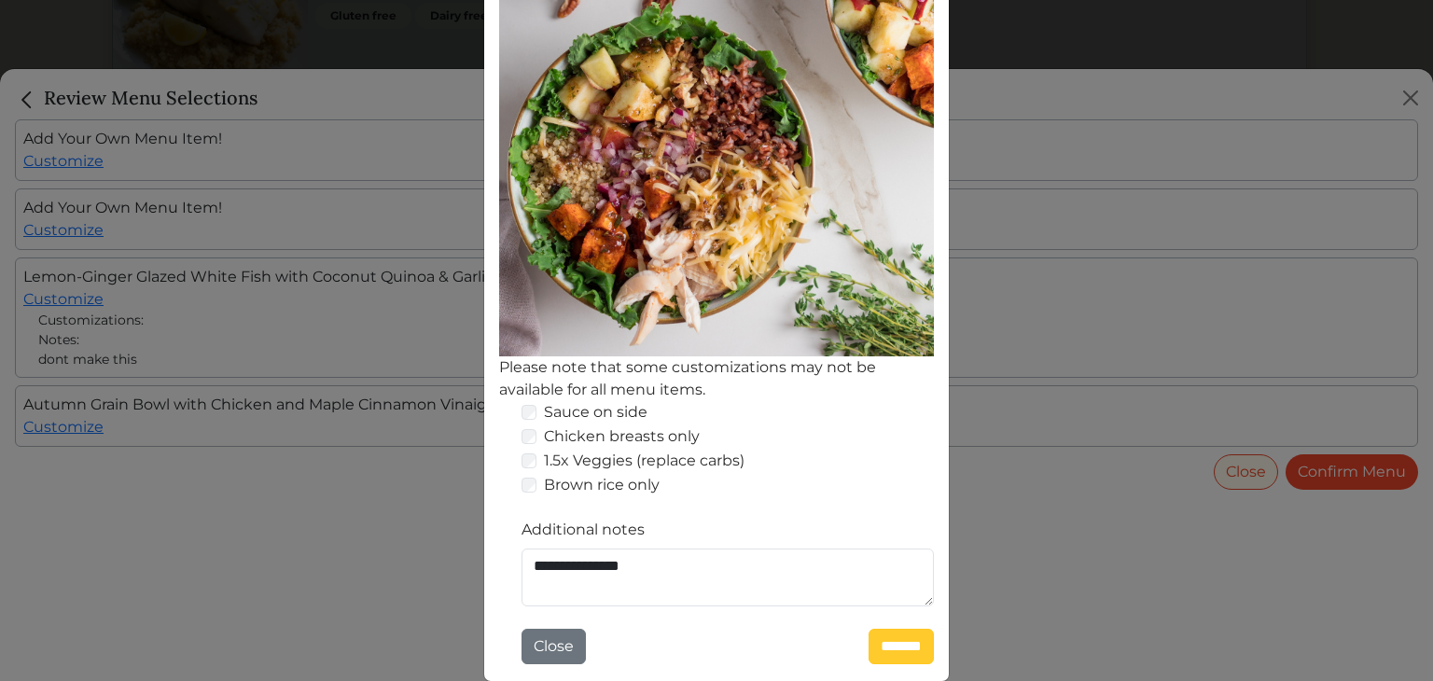
click at [874, 641] on input "*******" at bounding box center [901, 646] width 65 height 35
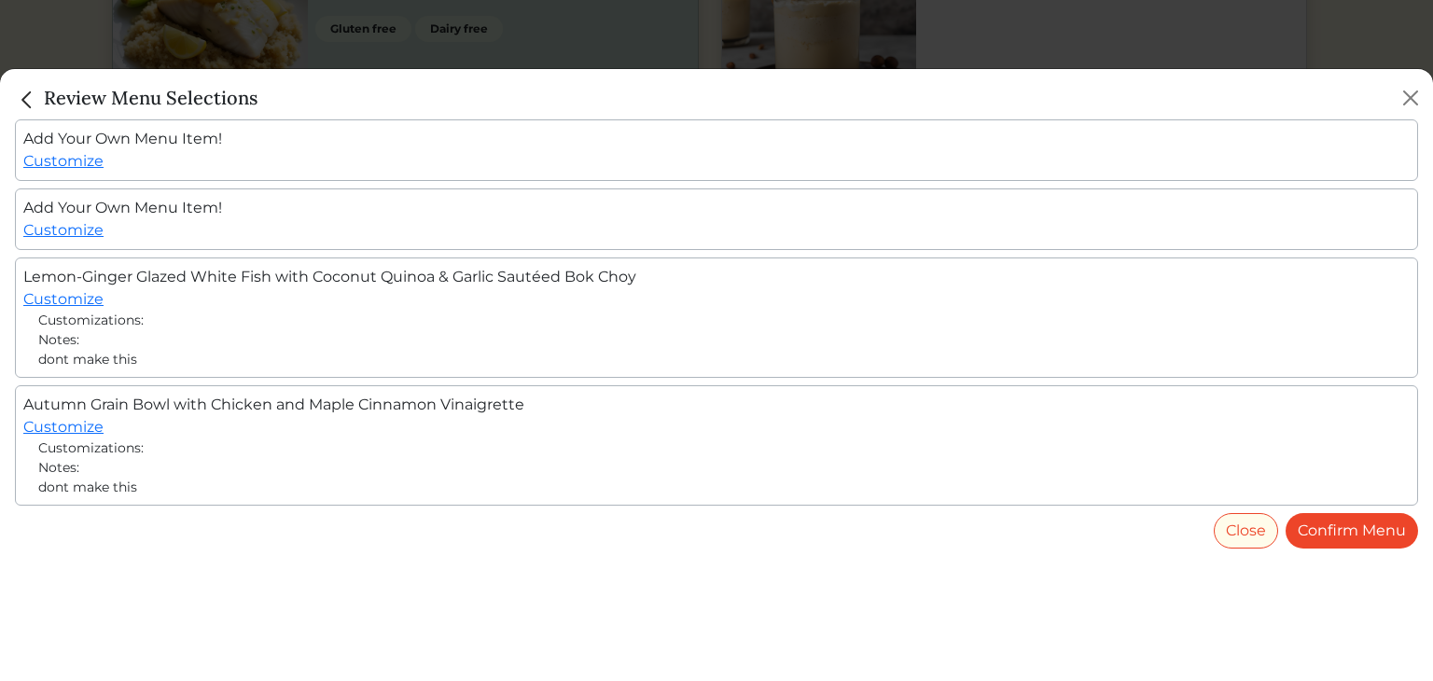
scroll to position [560, 0]
click at [1381, 527] on link "Confirm Menu" at bounding box center [1352, 530] width 133 height 35
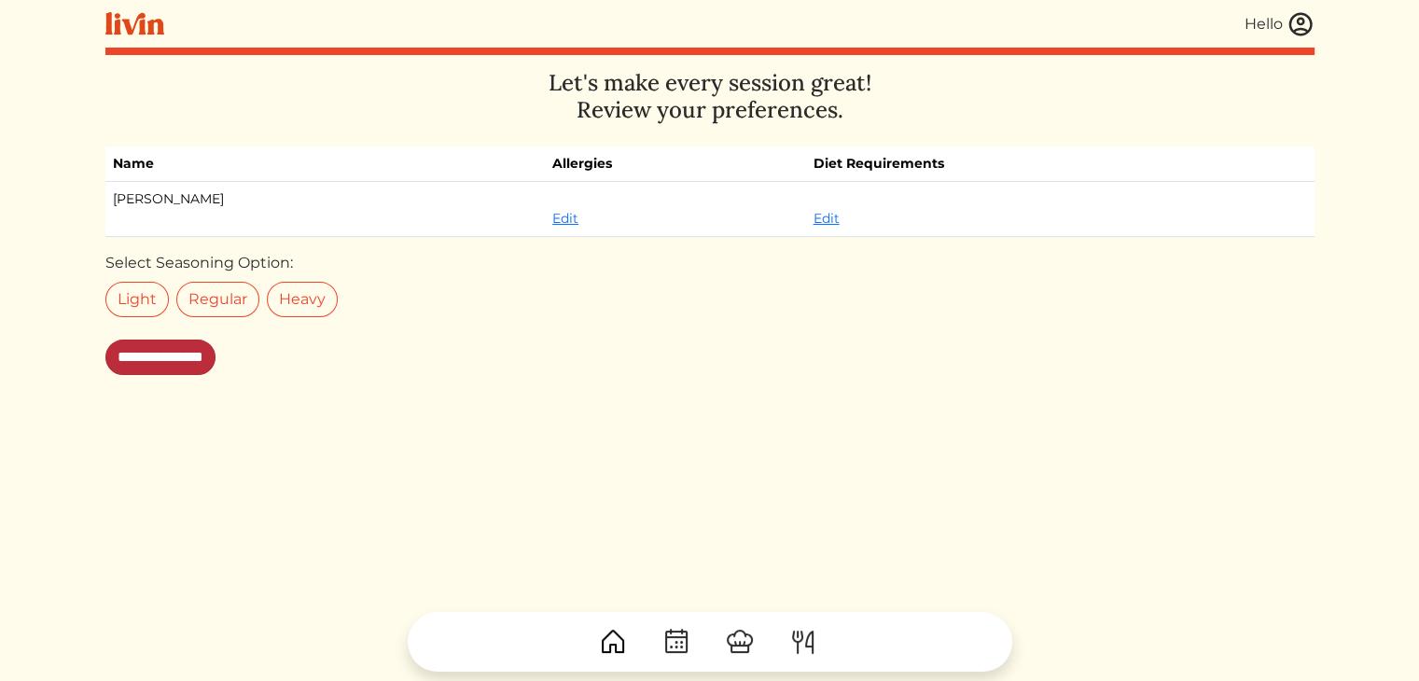
click at [150, 352] on input "**********" at bounding box center [160, 357] width 110 height 35
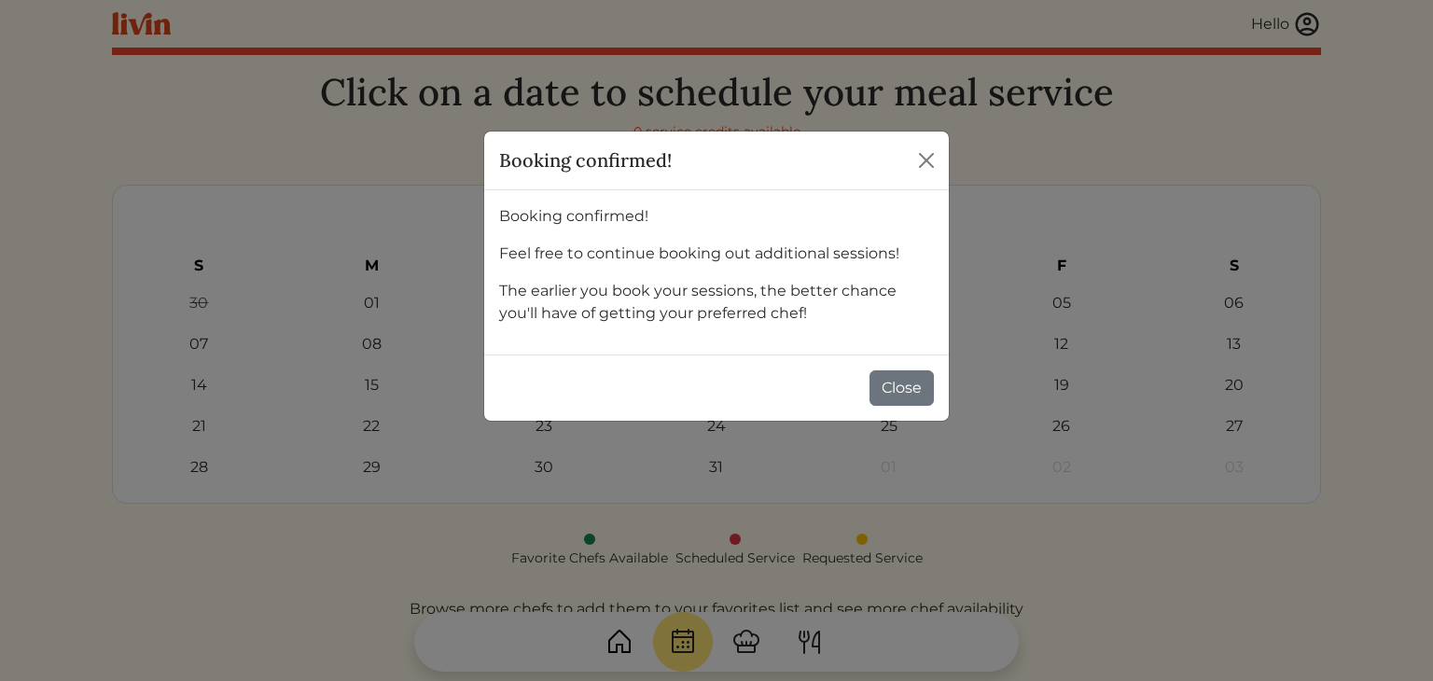
drag, startPoint x: 897, startPoint y: 384, endPoint x: 241, endPoint y: -70, distance: 797.5
click at [241, 0] on html "Hello Hello Log out Dashboard Services Upcoming Completed Requested Cancelled C…" at bounding box center [716, 340] width 1433 height 681
drag, startPoint x: 905, startPoint y: 385, endPoint x: 769, endPoint y: -54, distance: 460.2
click at [769, 0] on html "Hello Hello Log out Dashboard Services Upcoming Completed Requested Cancelled C…" at bounding box center [716, 340] width 1433 height 681
click at [900, 382] on button "Close" at bounding box center [902, 387] width 64 height 35
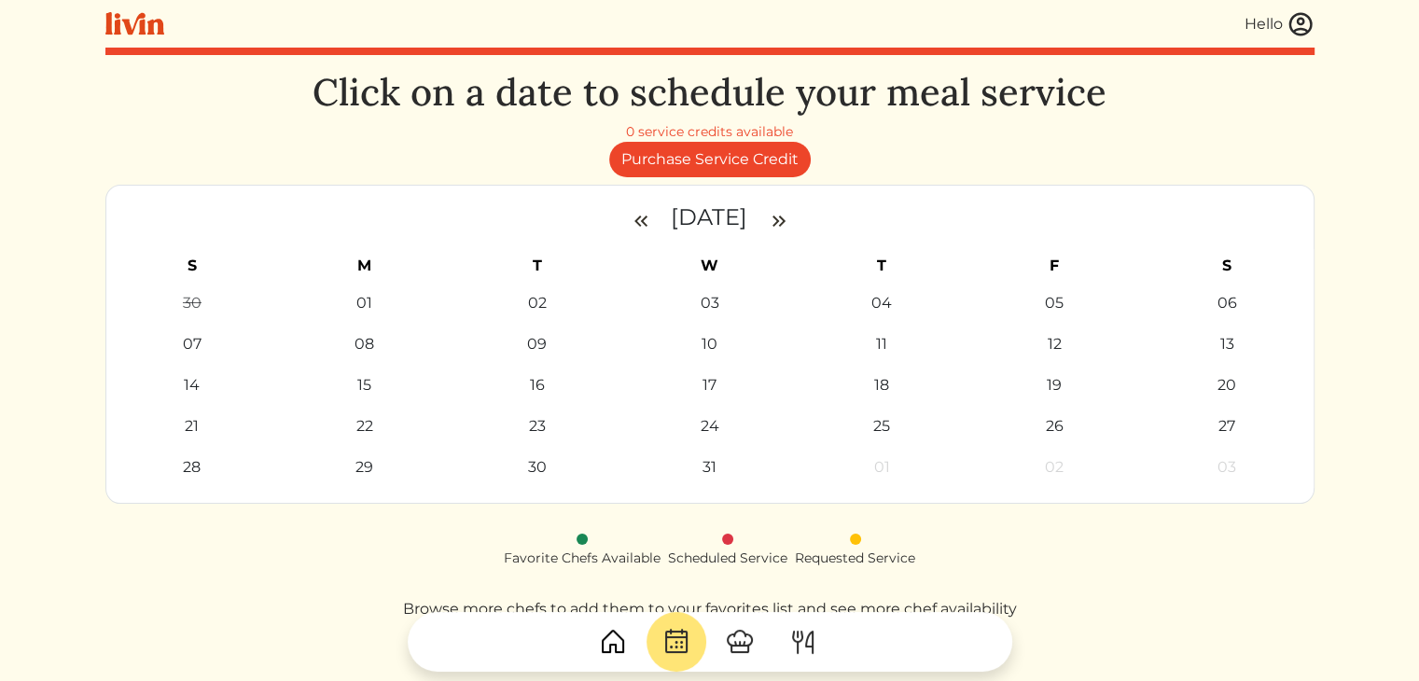
click at [1296, 31] on img at bounding box center [1301, 24] width 28 height 28
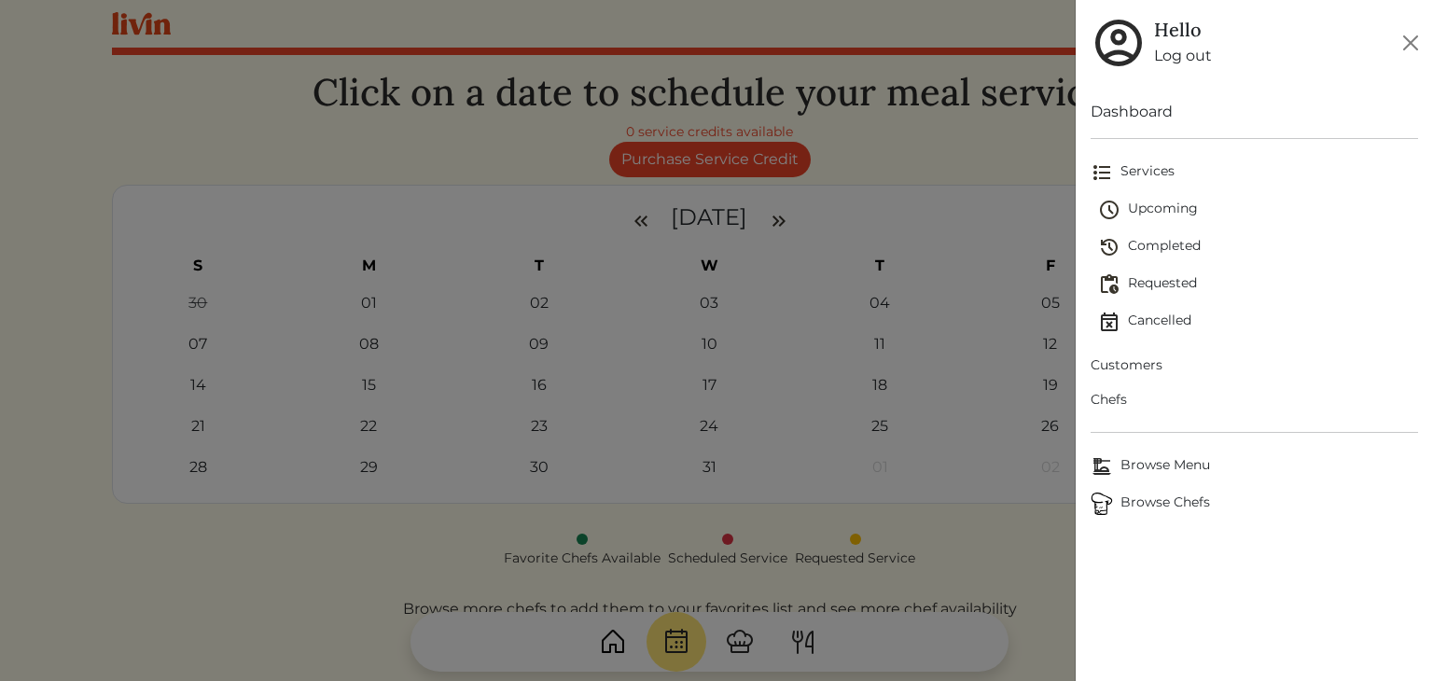
click at [1154, 206] on span "Upcoming" at bounding box center [1258, 210] width 320 height 22
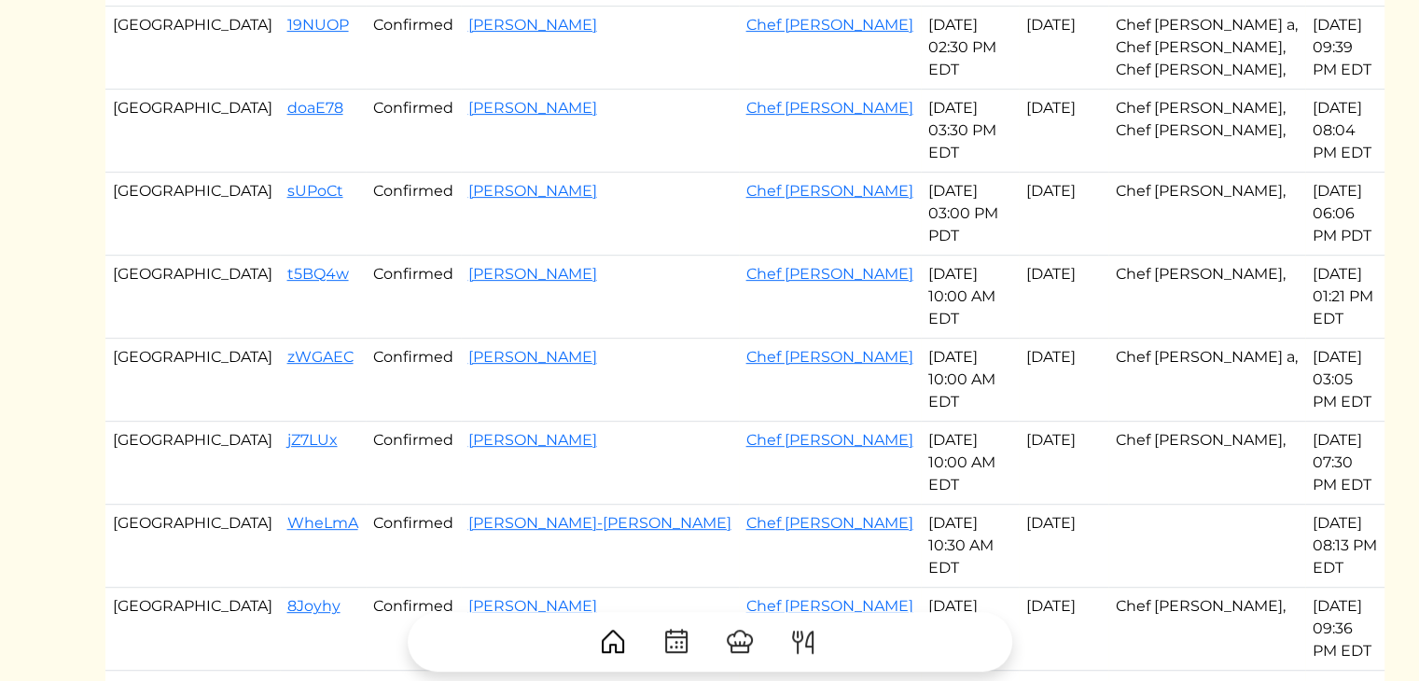
scroll to position [828, 0]
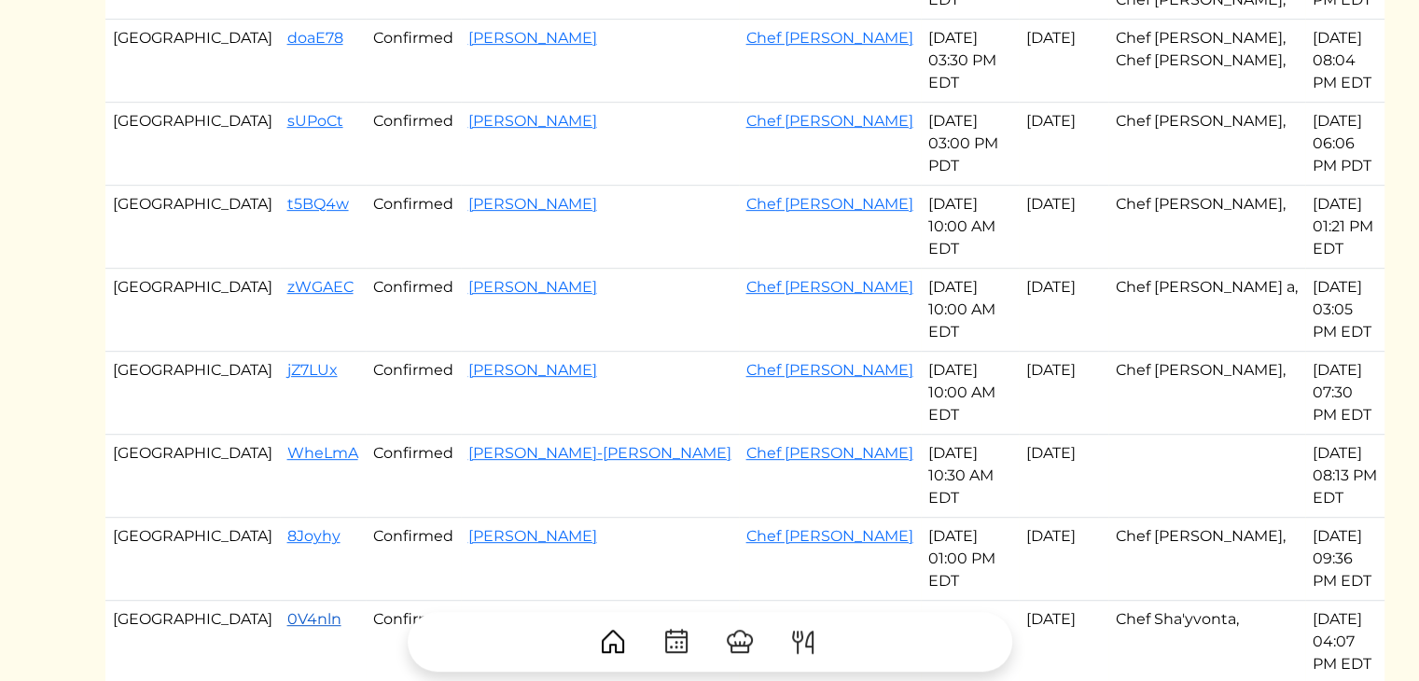
click at [287, 610] on link "0V4nln" at bounding box center [314, 619] width 54 height 18
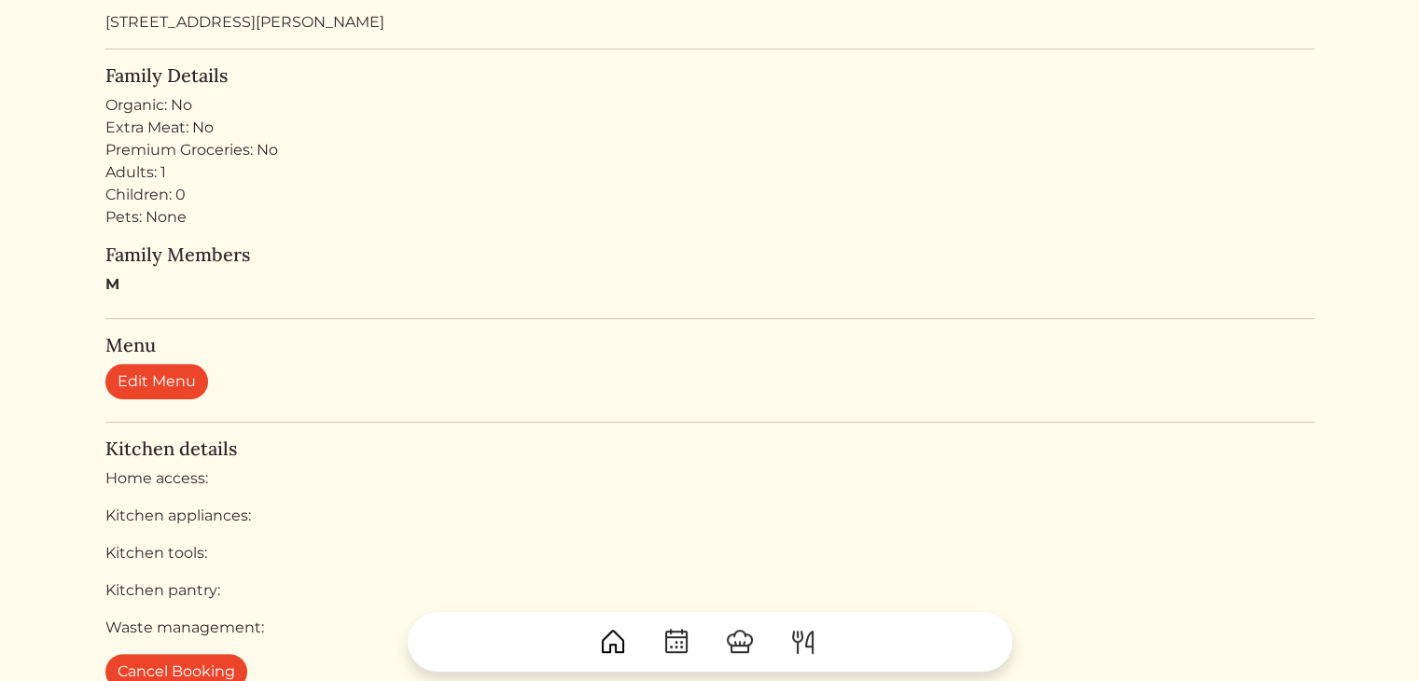
scroll to position [713, 0]
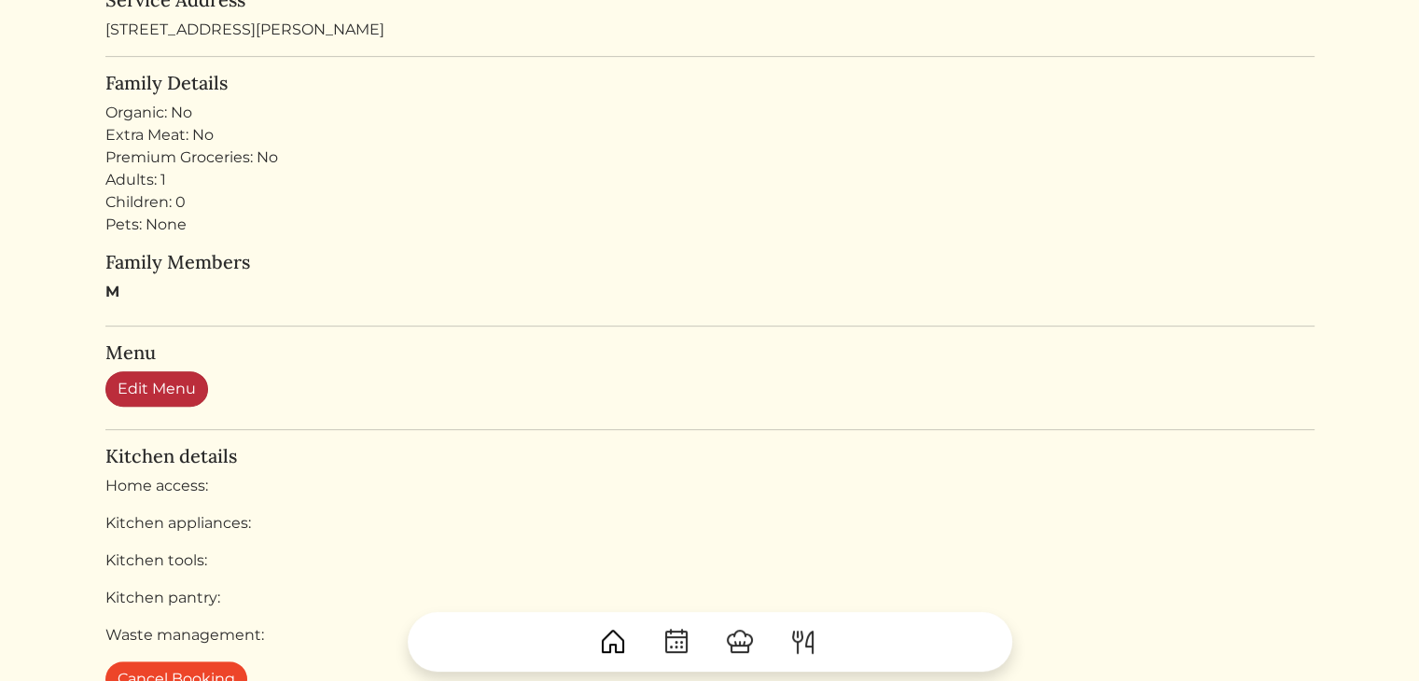
click at [164, 377] on link "Edit Menu" at bounding box center [156, 388] width 103 height 35
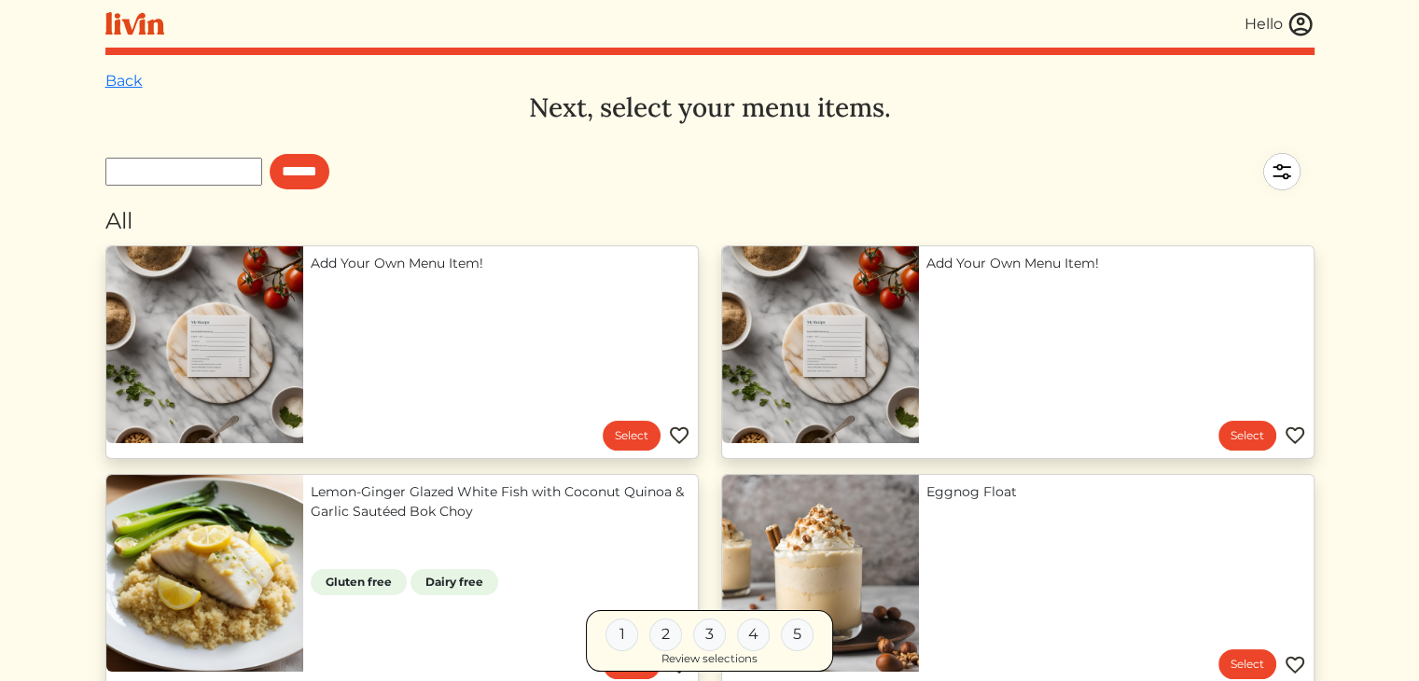
click at [468, 25] on div "Hello" at bounding box center [709, 24] width 1209 height 48
click at [126, 76] on link "Back" at bounding box center [123, 81] width 37 height 18
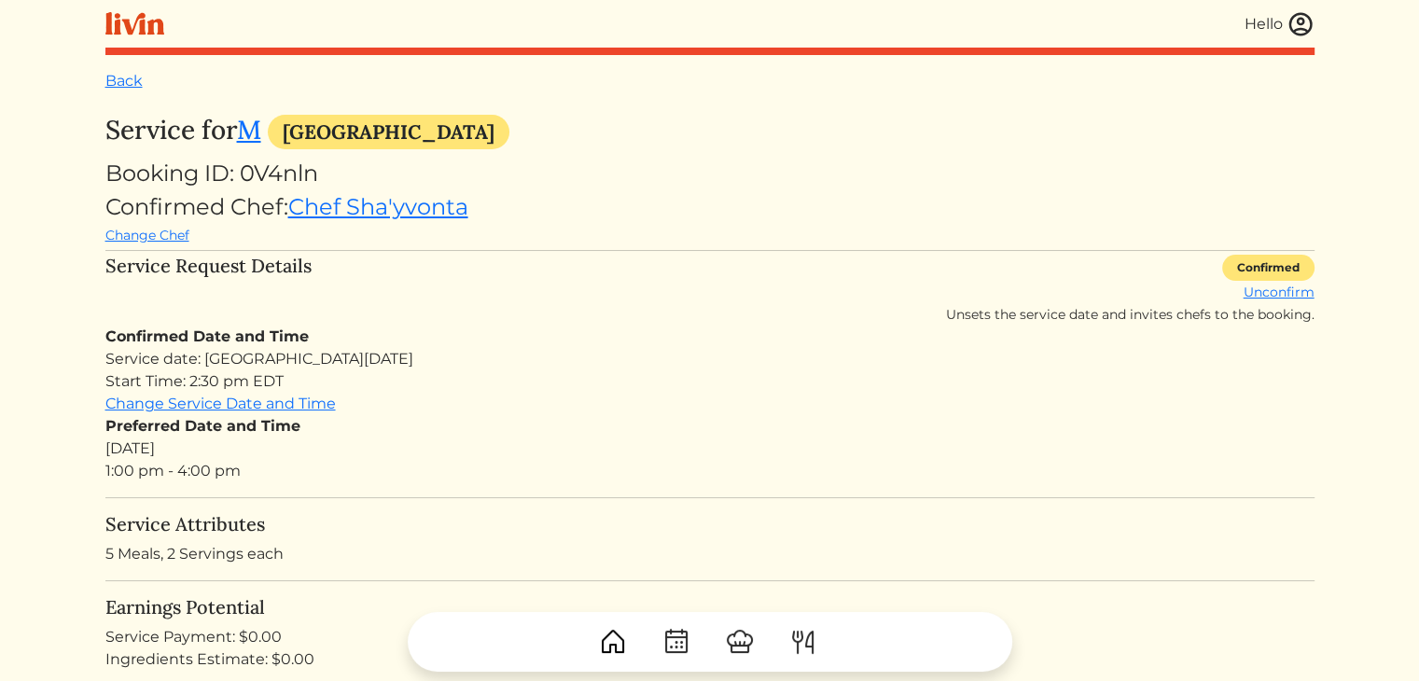
click at [126, 76] on link "Back" at bounding box center [123, 81] width 37 height 18
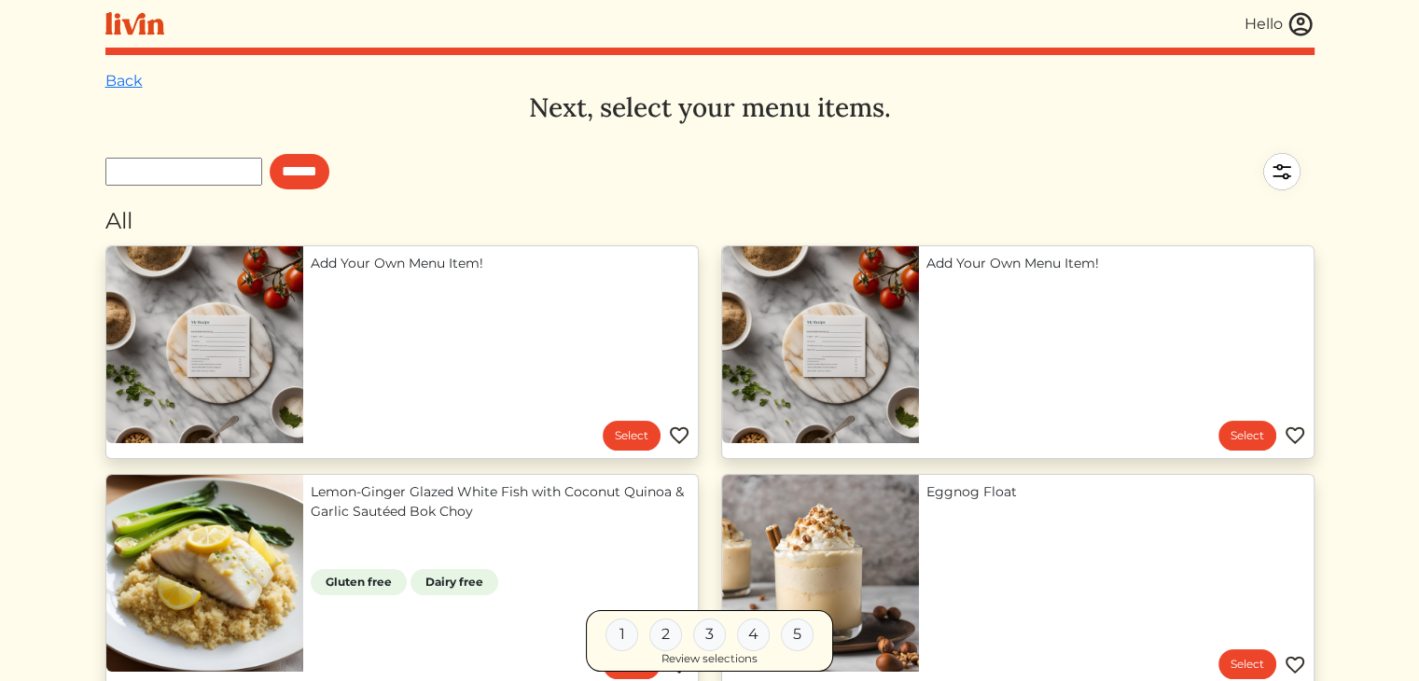
click at [1306, 16] on img at bounding box center [1301, 24] width 28 height 28
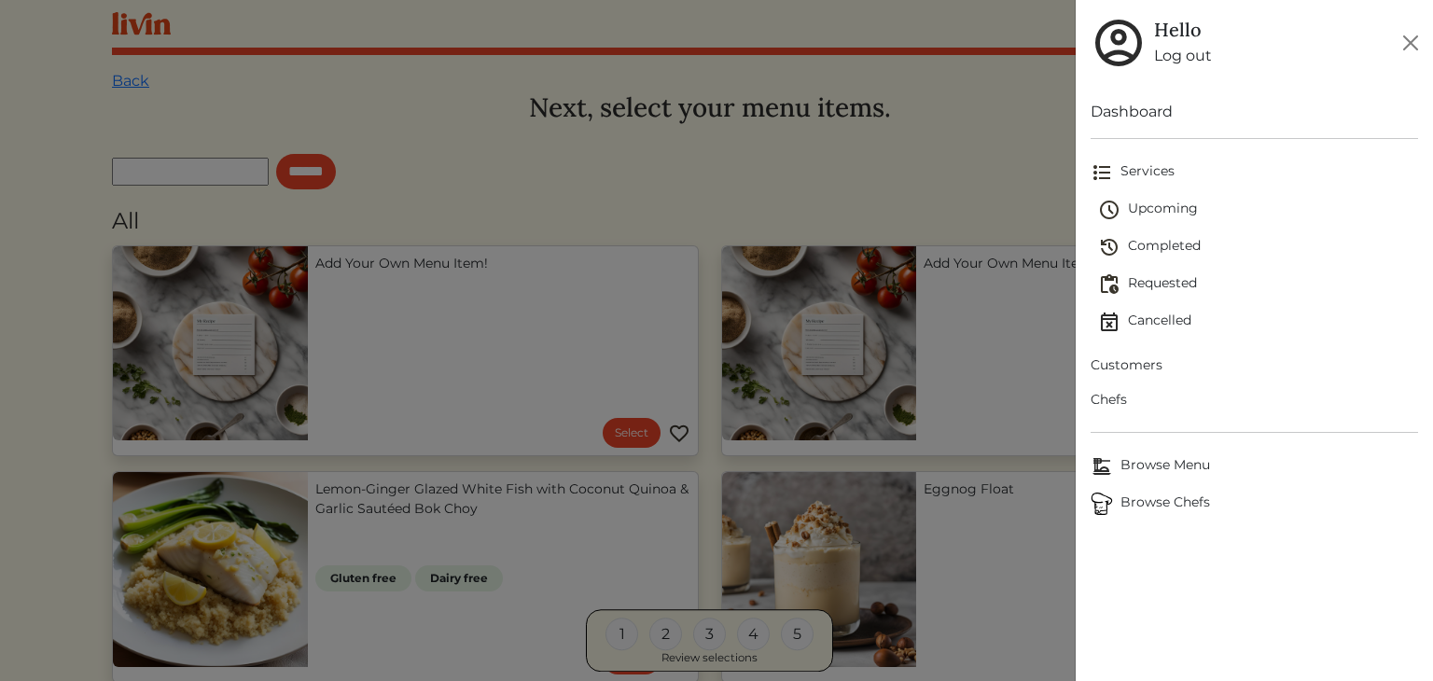
click at [1152, 203] on span "Upcoming" at bounding box center [1258, 210] width 320 height 22
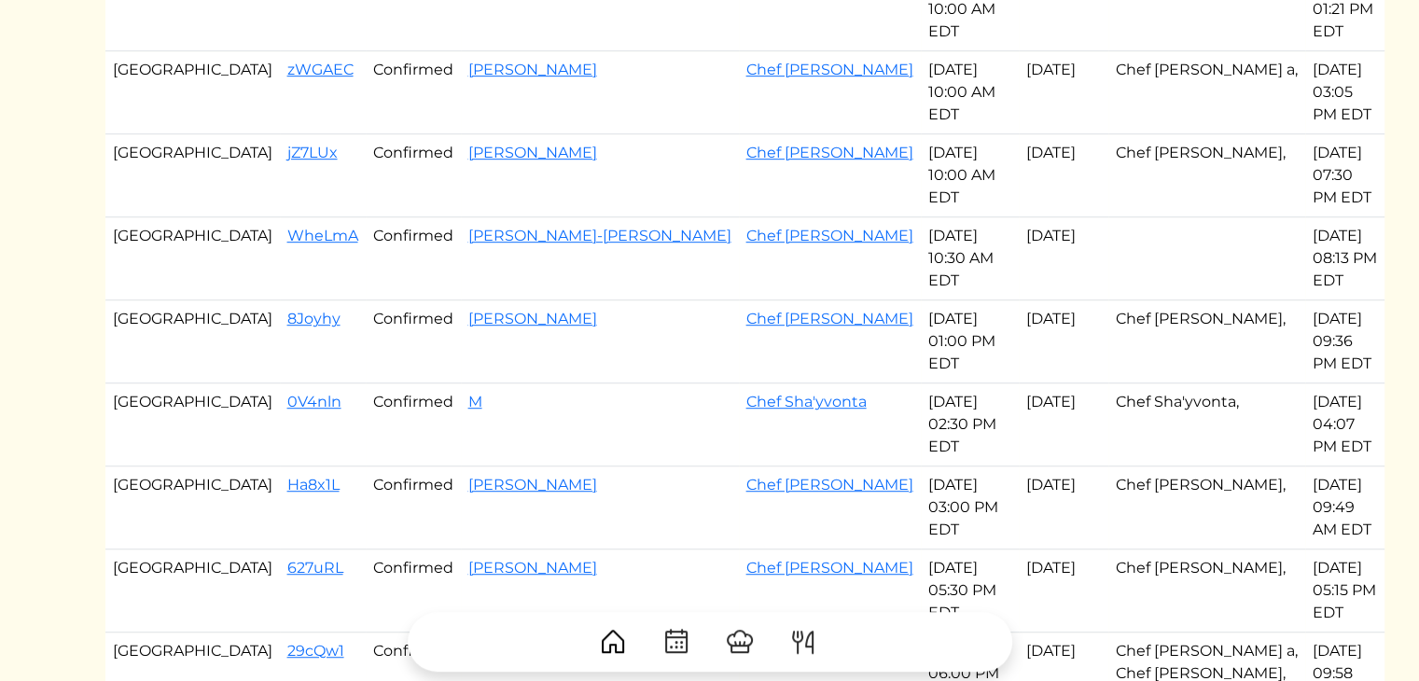
scroll to position [1054, 0]
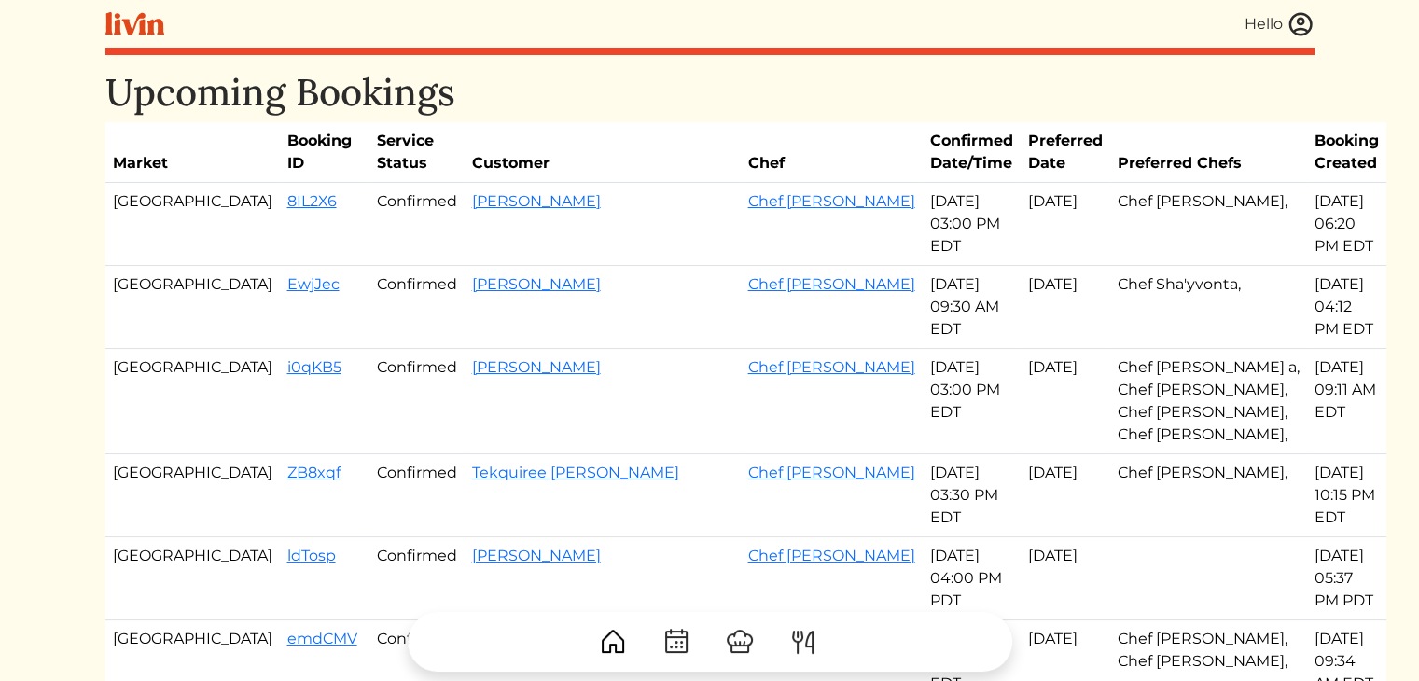
click at [906, 75] on h1 "Upcoming Bookings" at bounding box center [709, 92] width 1209 height 45
